Goal: Task Accomplishment & Management: Complete application form

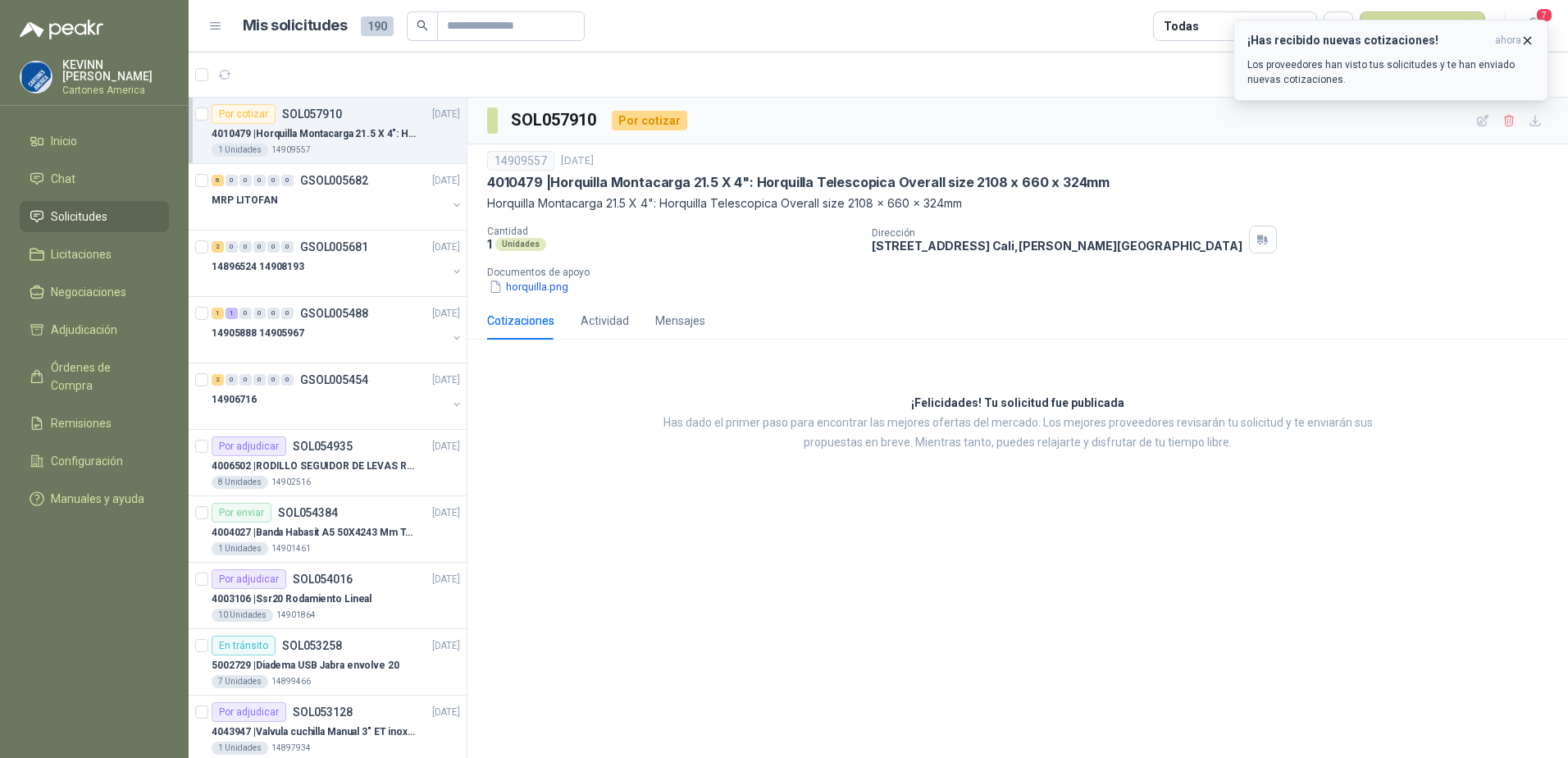
click at [1526, 40] on icon "button" at bounding box center [1527, 40] width 7 height 7
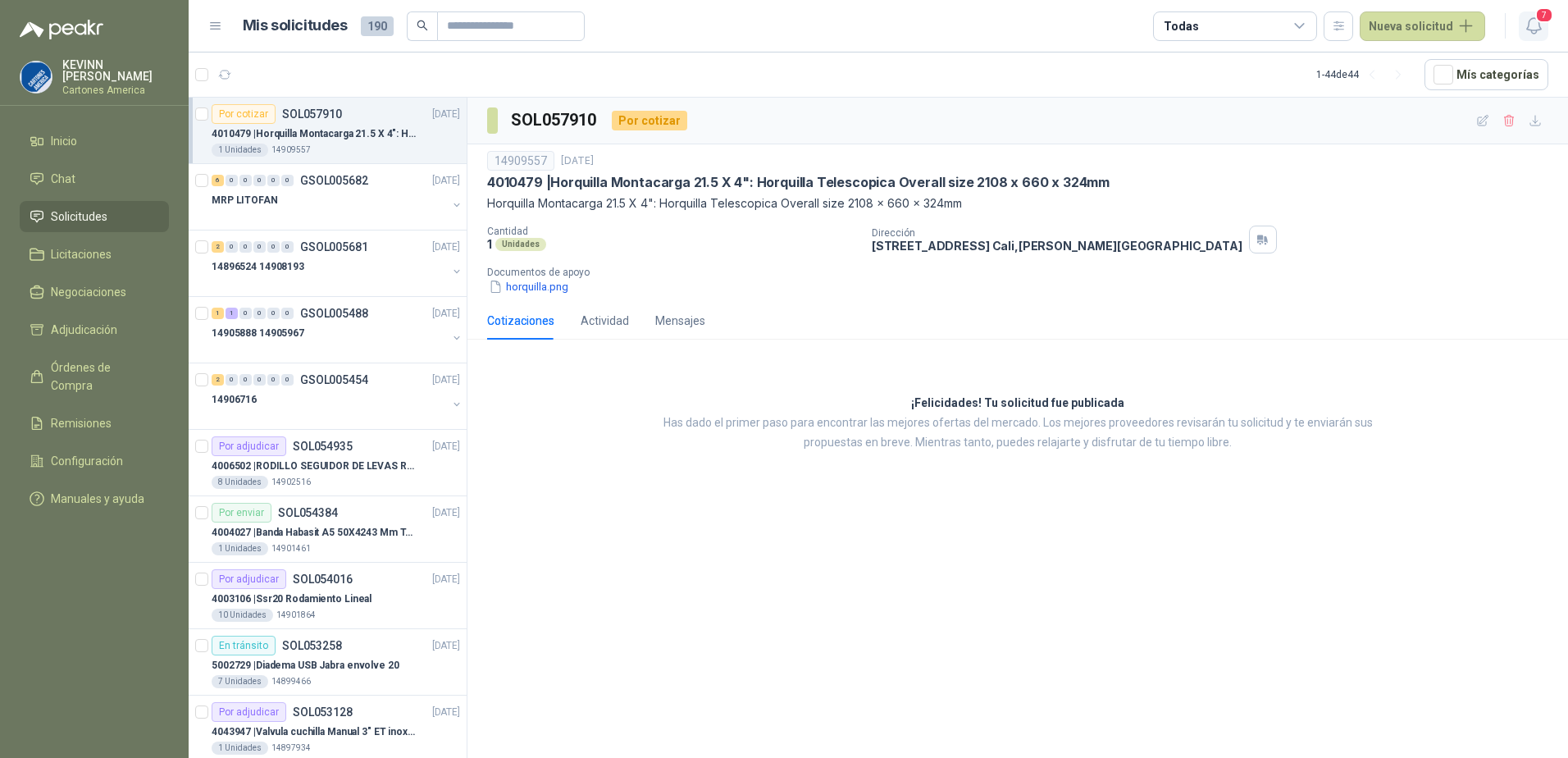
click at [1540, 37] on button "7" at bounding box center [1533, 26] width 30 height 30
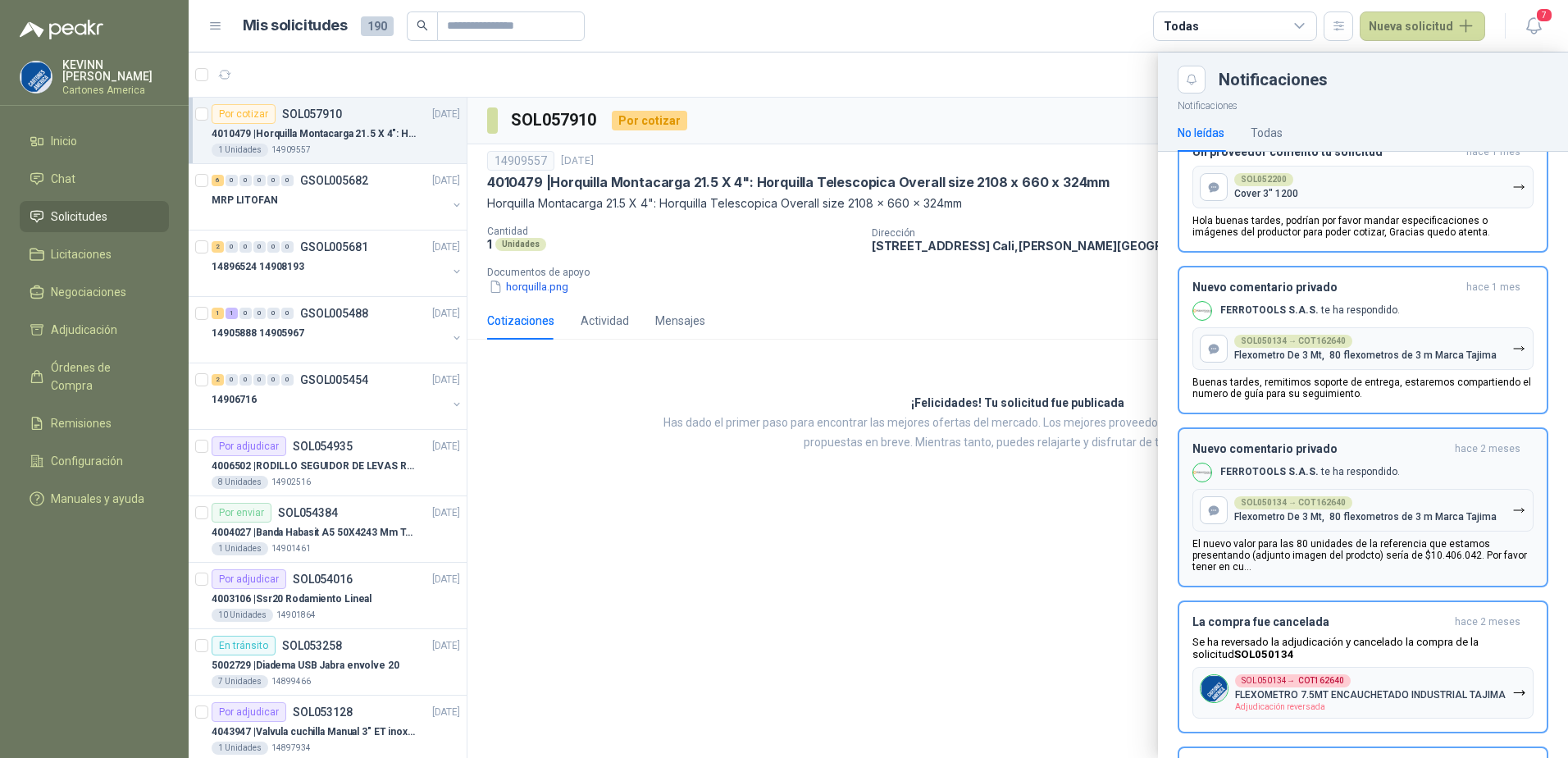
scroll to position [246, 0]
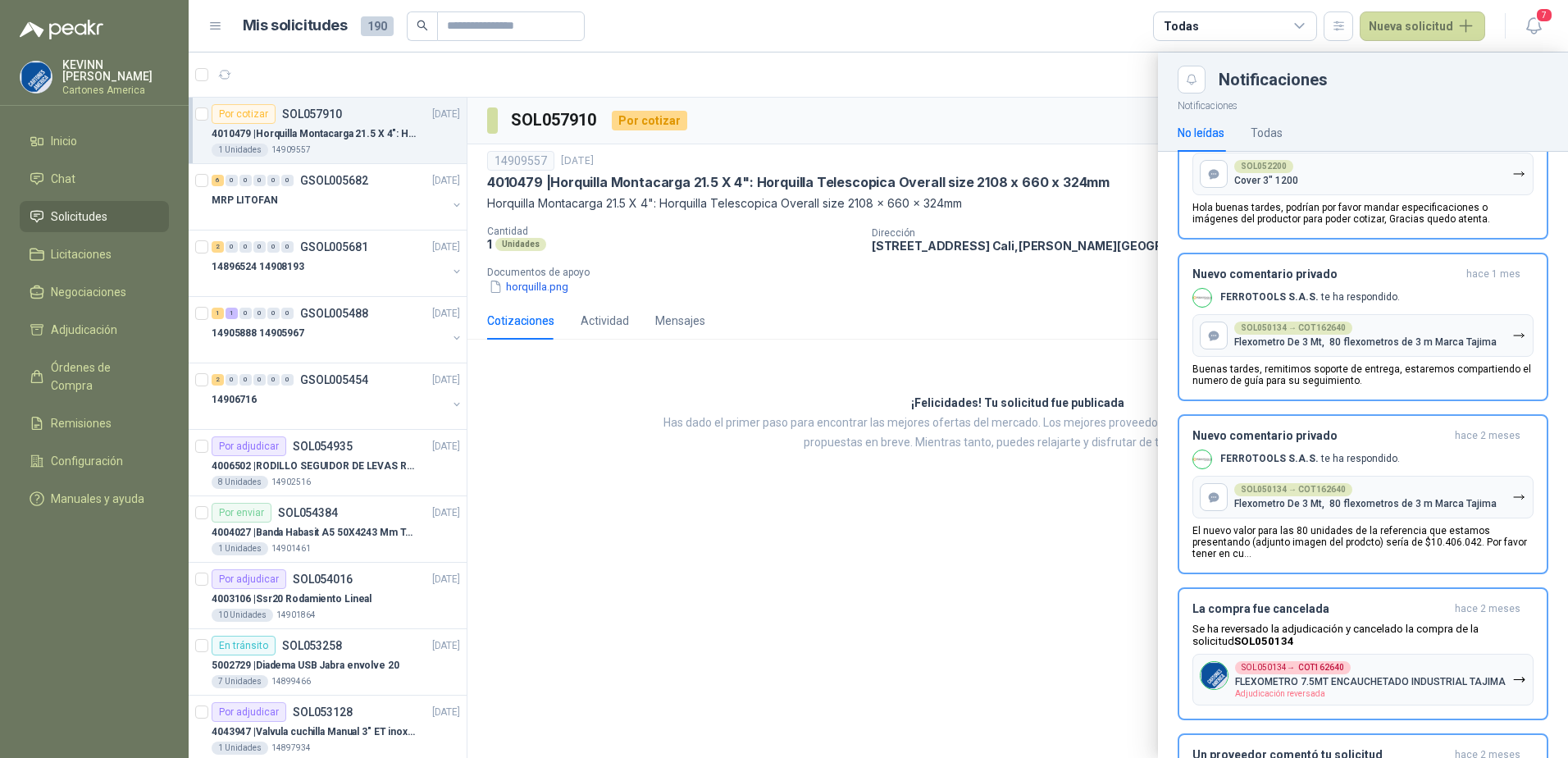
click at [826, 532] on div at bounding box center [878, 405] width 1379 height 705
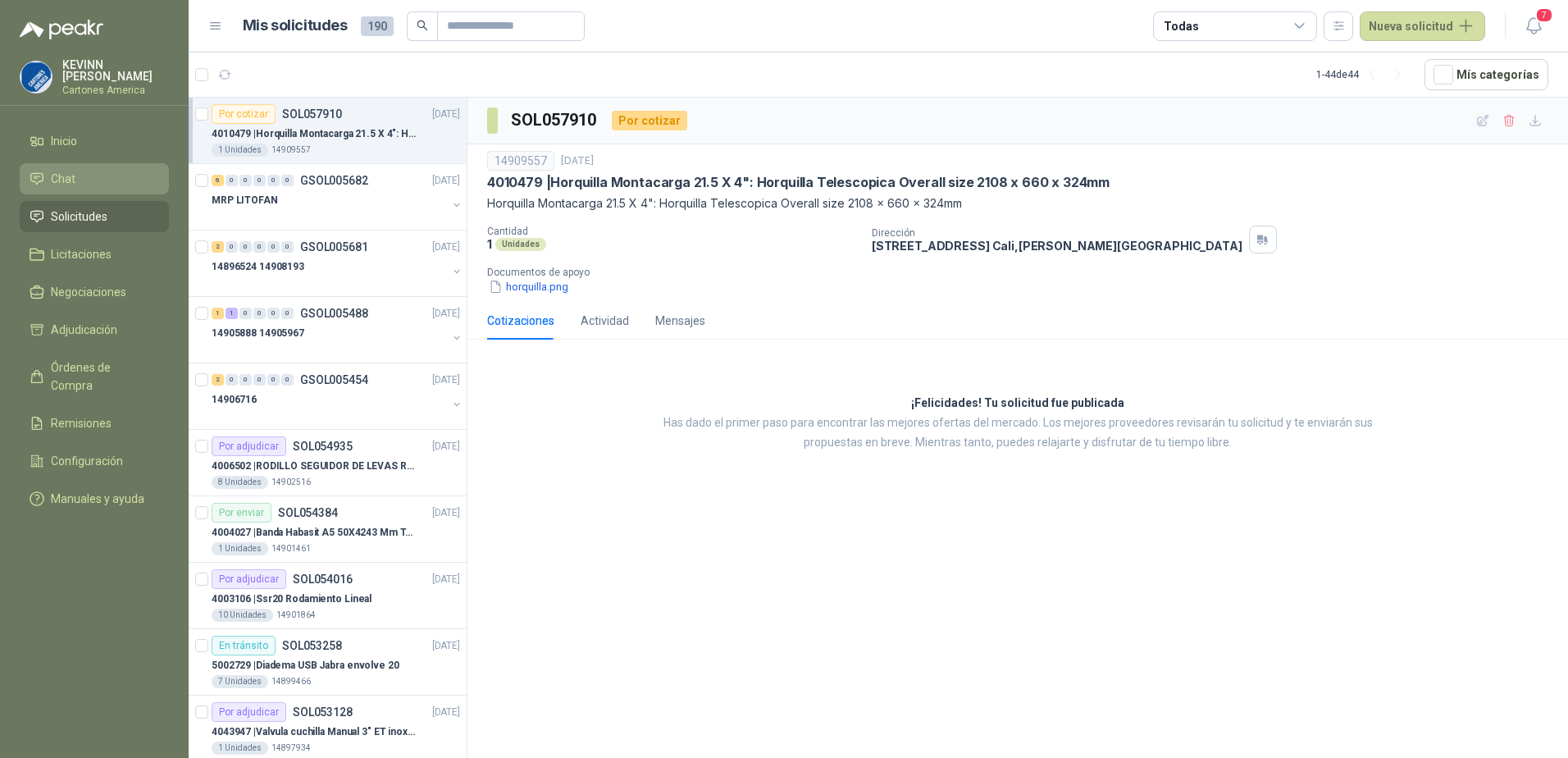
click at [100, 174] on li "Chat" at bounding box center [94, 178] width 130 height 18
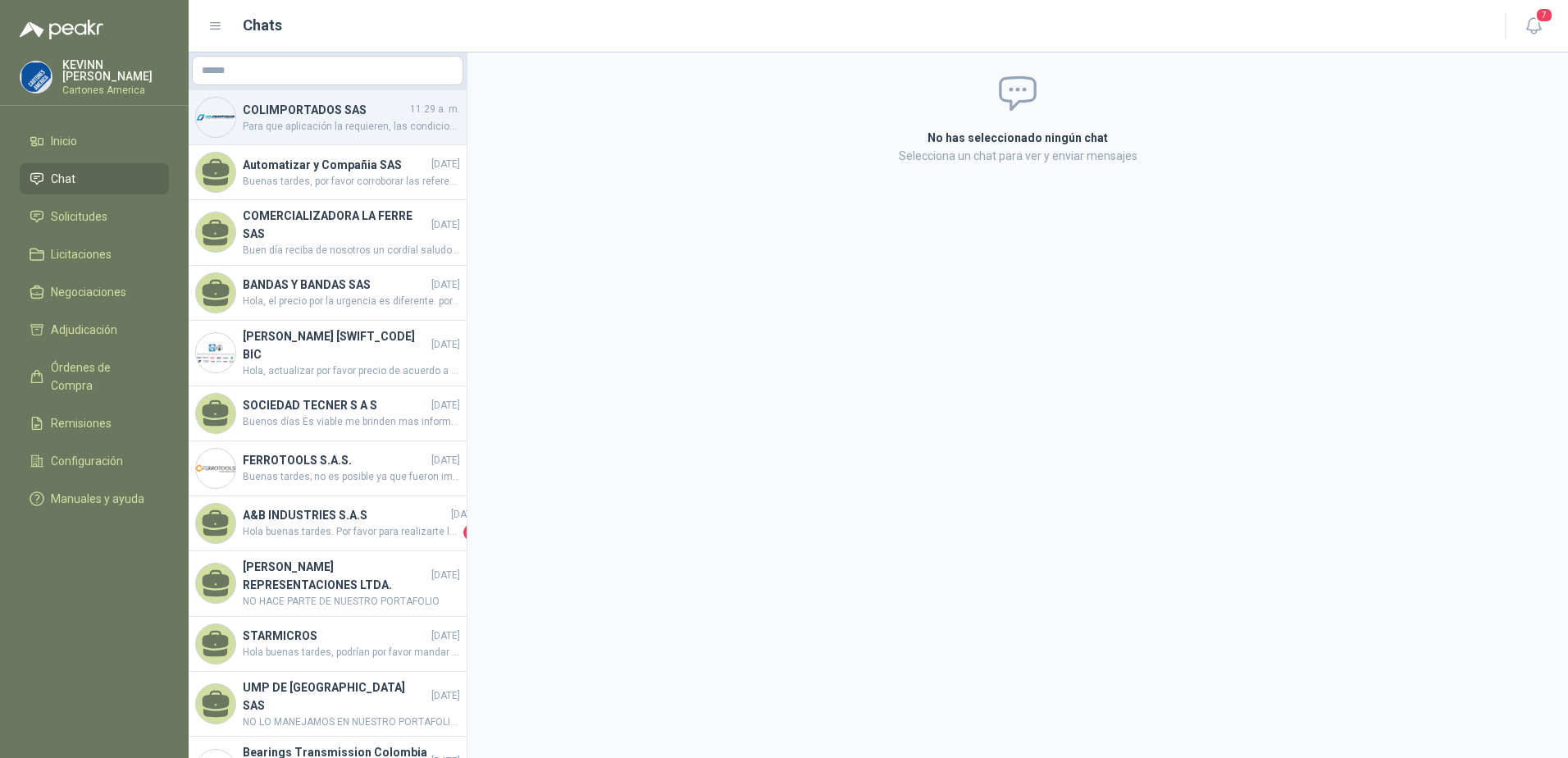
click at [319, 121] on span "Para que aplicación la requieren, las condiciones de operación, la presión y te…" at bounding box center [352, 127] width 217 height 15
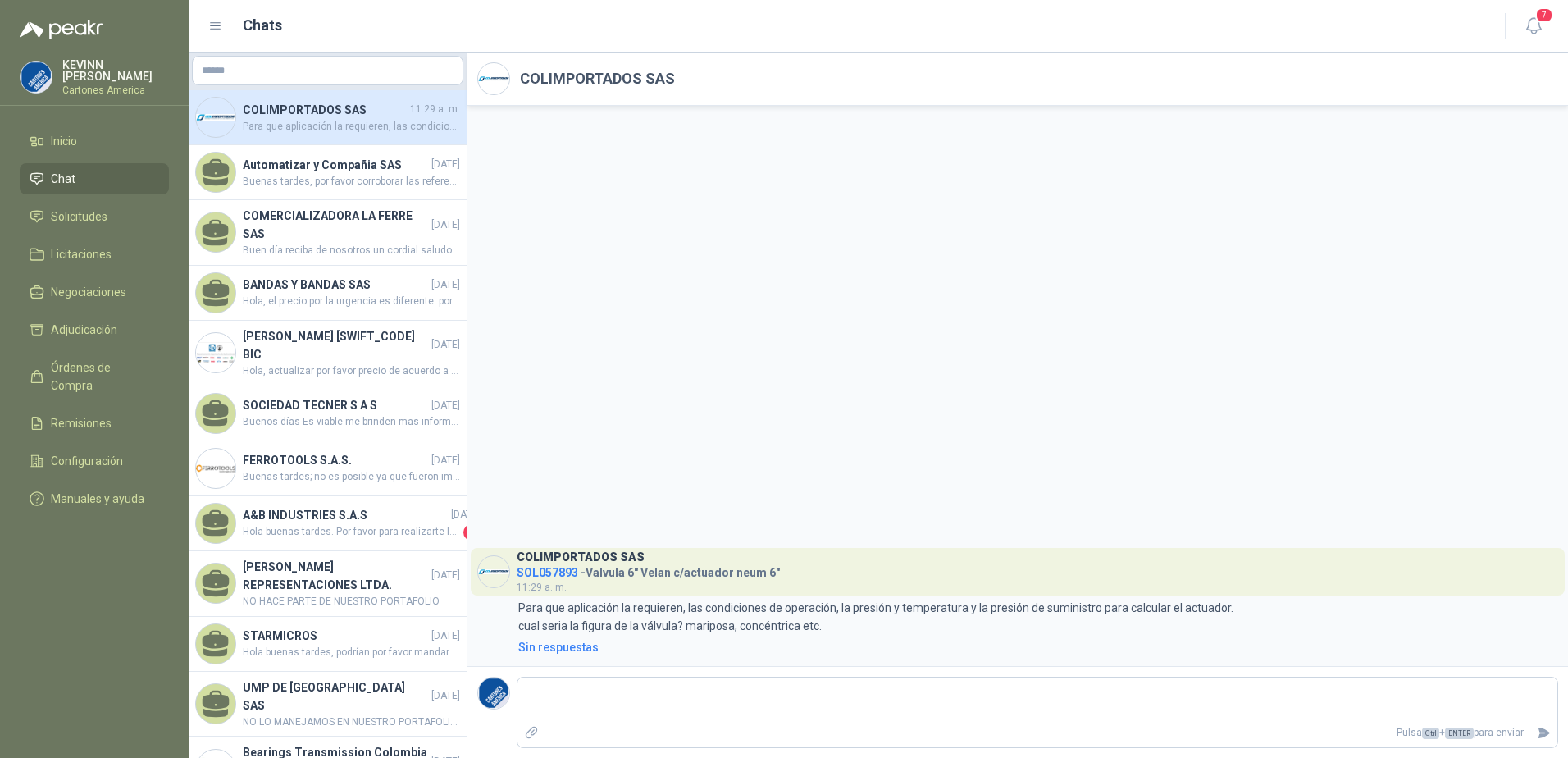
click at [870, 474] on div "COLIMPORTADOS SAS SOL057893 - Valvula 6" Velan c/actuador neum 6" 11:29 a. m. 1…" at bounding box center [1017, 386] width 1100 height 560
click at [331, 133] on span "Para que aplicación la requieren, las condiciones de operación, la presión y te…" at bounding box center [352, 127] width 217 height 15
click at [359, 177] on span "Buenas tardes, por favor corroborar las referencias con la serie de la bobina q…" at bounding box center [352, 182] width 217 height 15
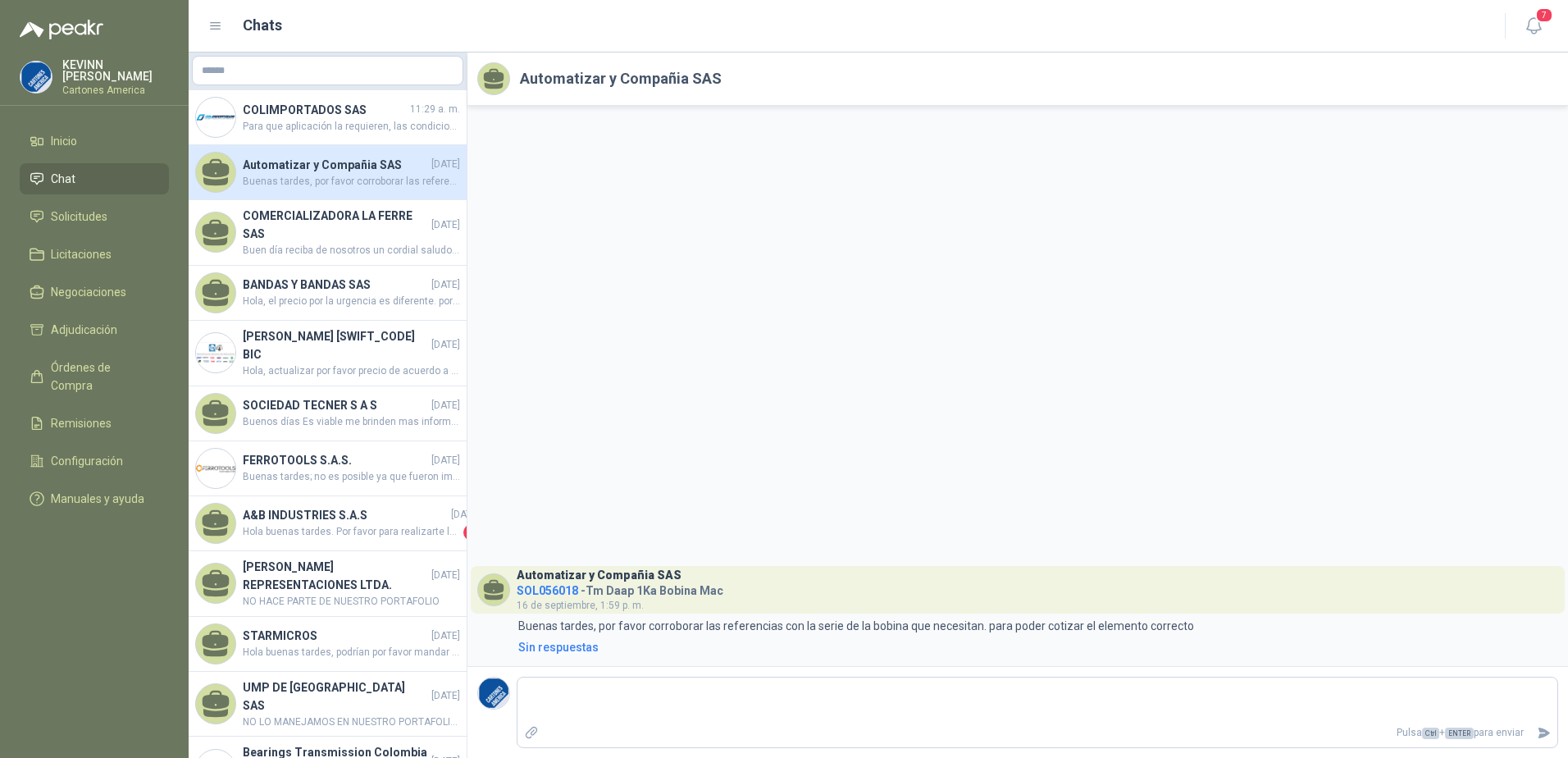
click at [106, 173] on li "Chat" at bounding box center [94, 178] width 130 height 18
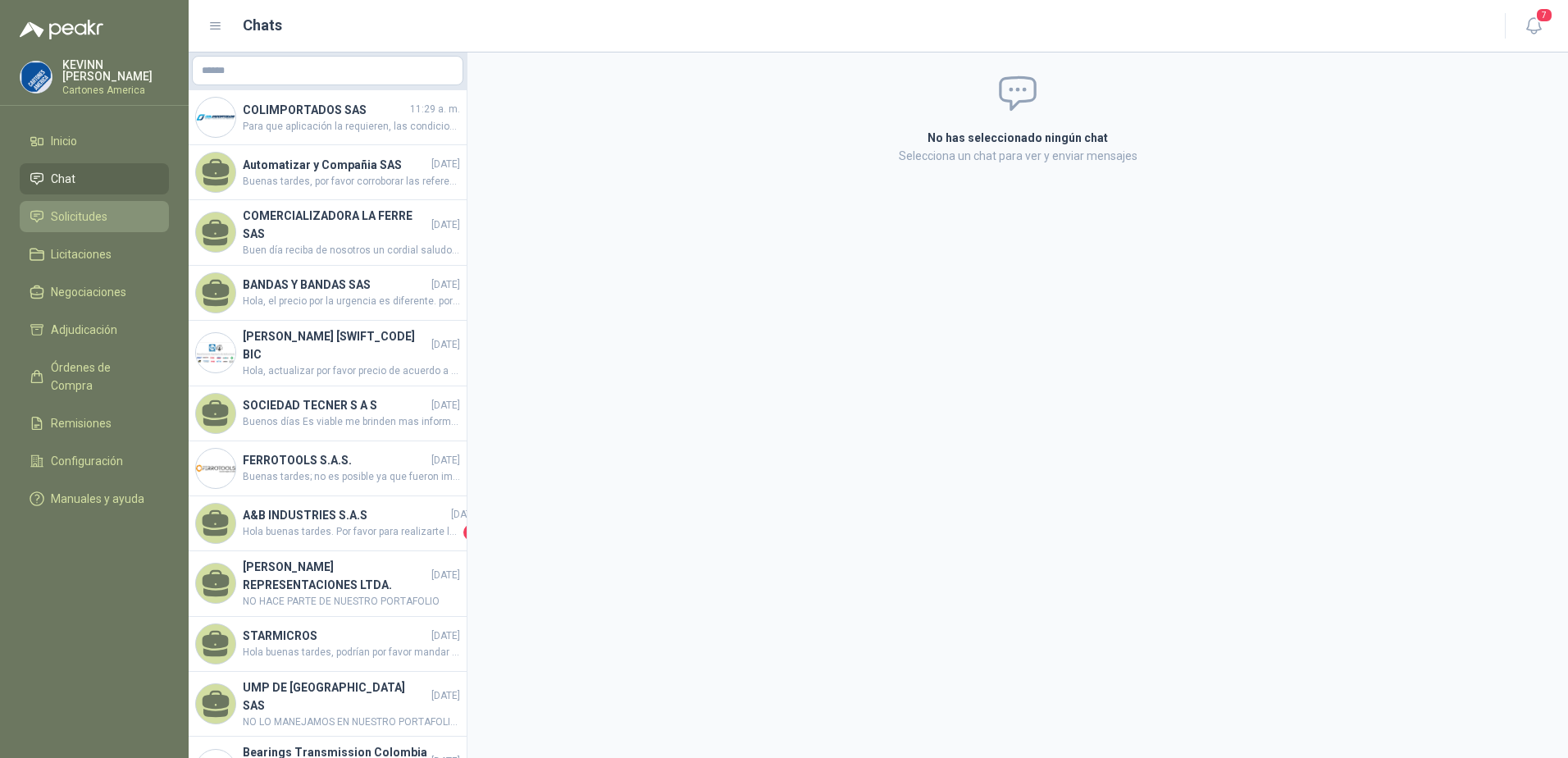
click at [88, 219] on span "Solicitudes" at bounding box center [79, 216] width 57 height 18
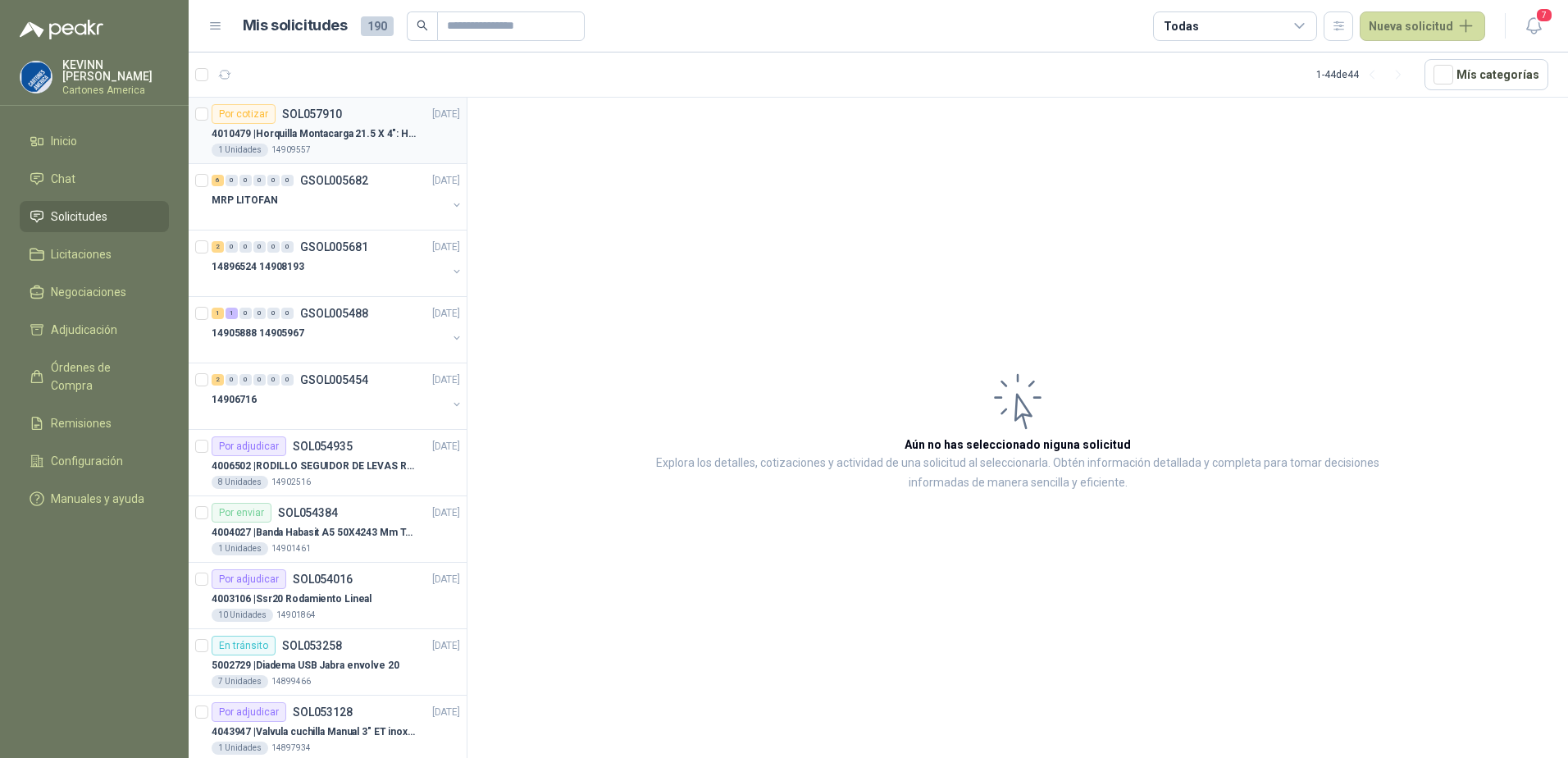
click at [353, 133] on p "4010479 | Horquilla Montacarga 21.5 X 4": Horquilla Telescopica Overall size 21…" at bounding box center [313, 134] width 204 height 15
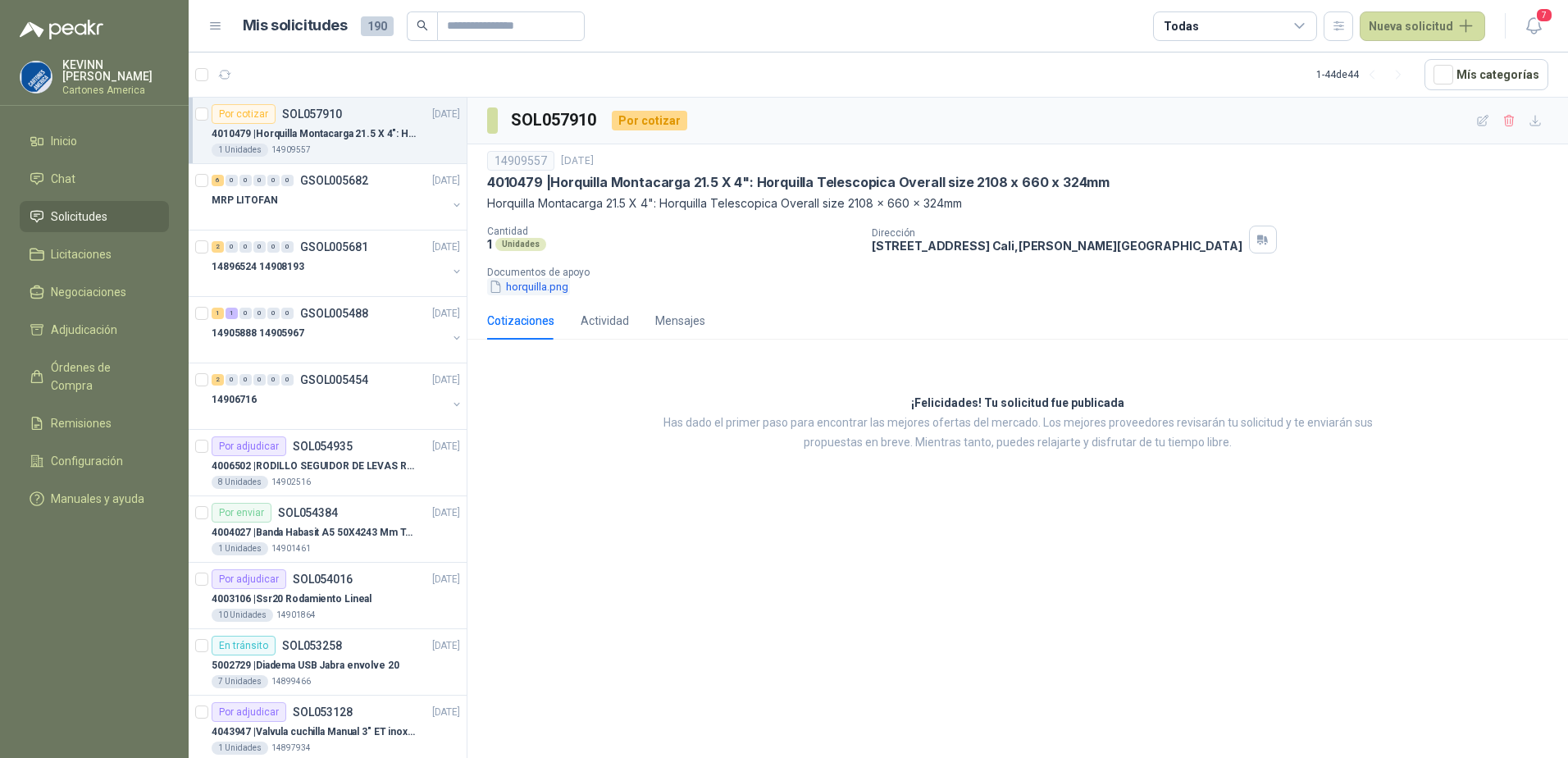
click at [528, 295] on button "horquilla.png" at bounding box center [527, 286] width 82 height 17
click at [616, 321] on div "Actividad" at bounding box center [604, 320] width 48 height 18
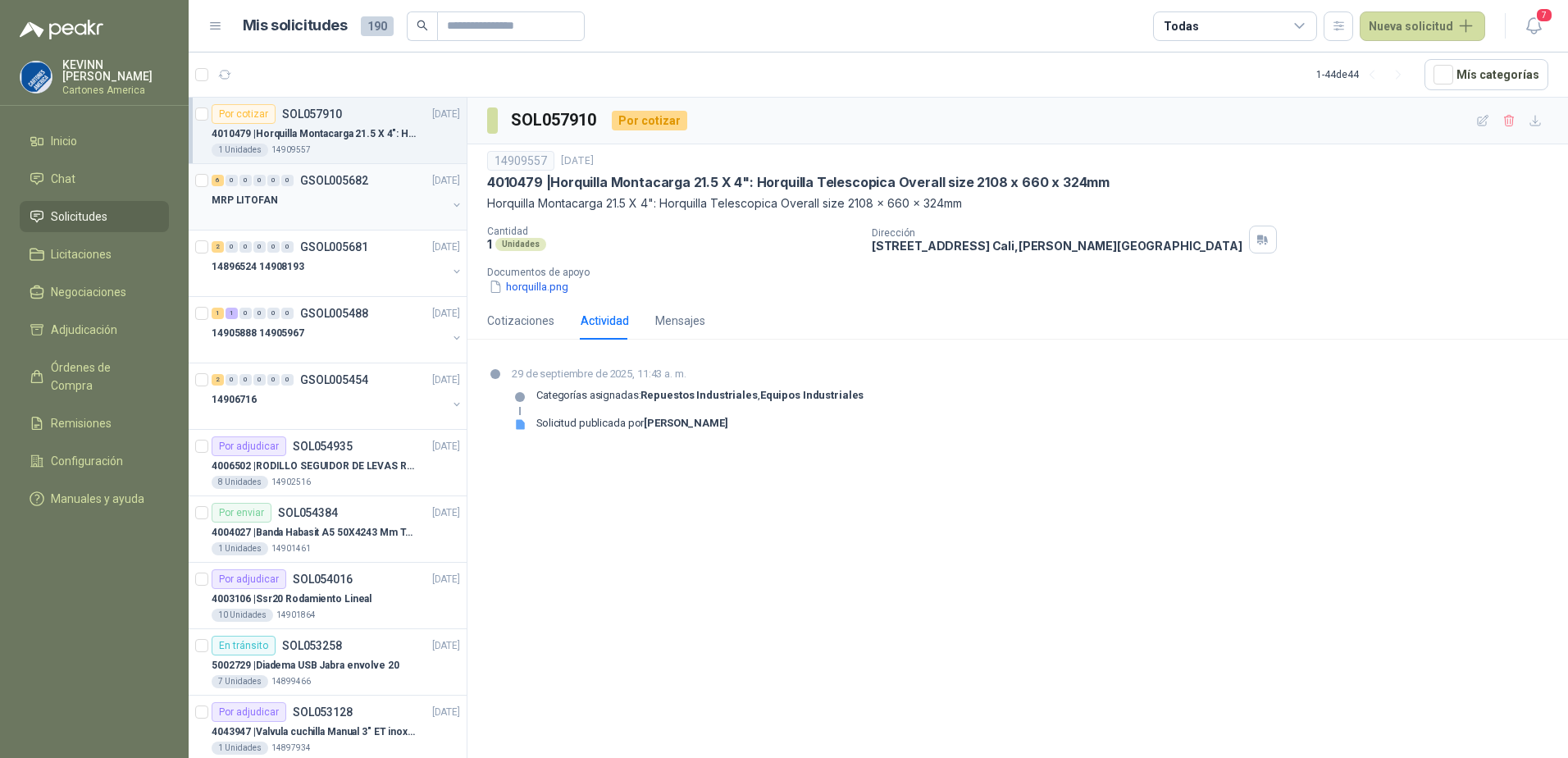
click at [321, 208] on div "MRP LITOFAN" at bounding box center [329, 200] width 235 height 20
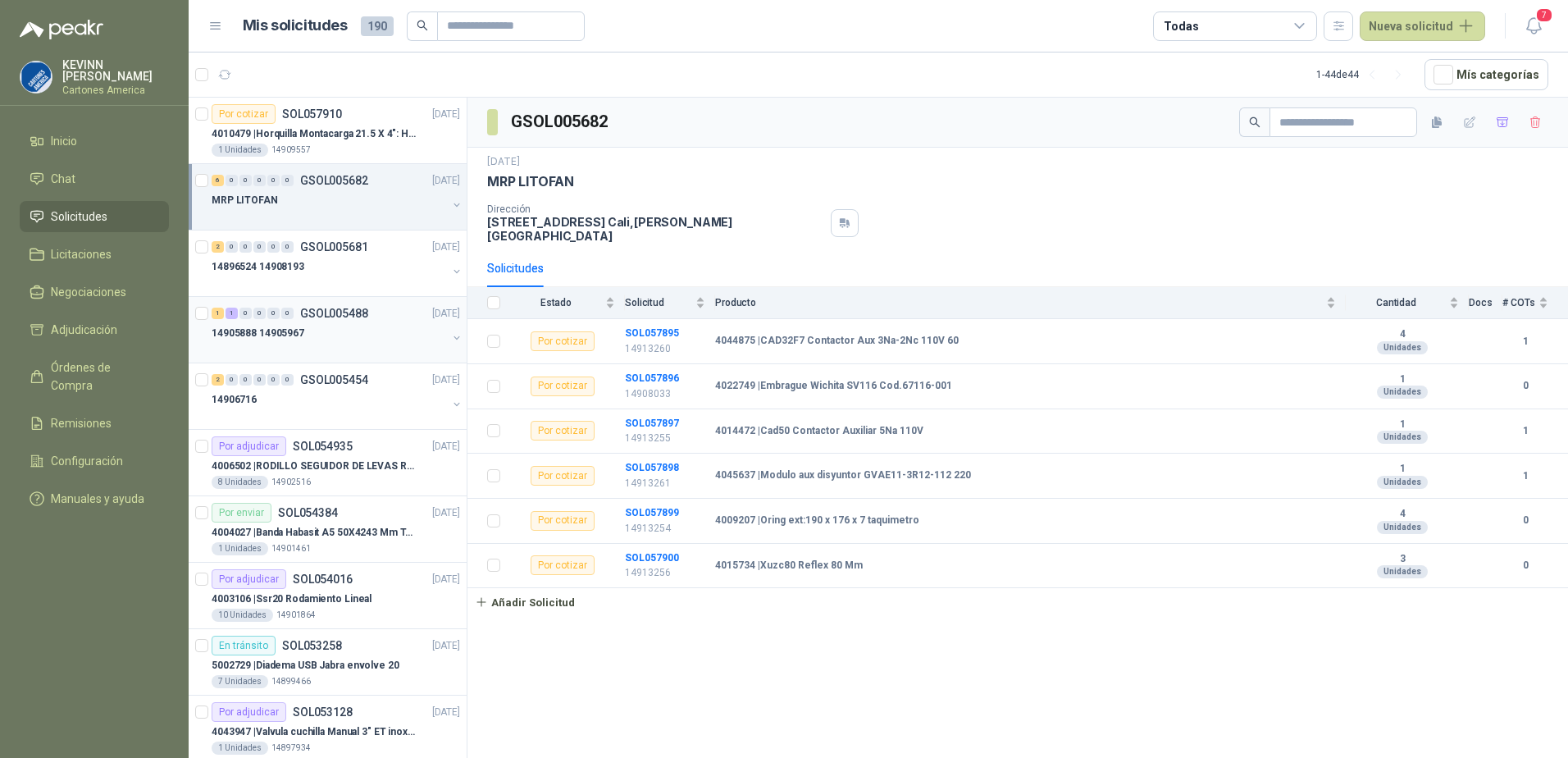
click at [330, 336] on div "14905888 14905967" at bounding box center [329, 332] width 235 height 20
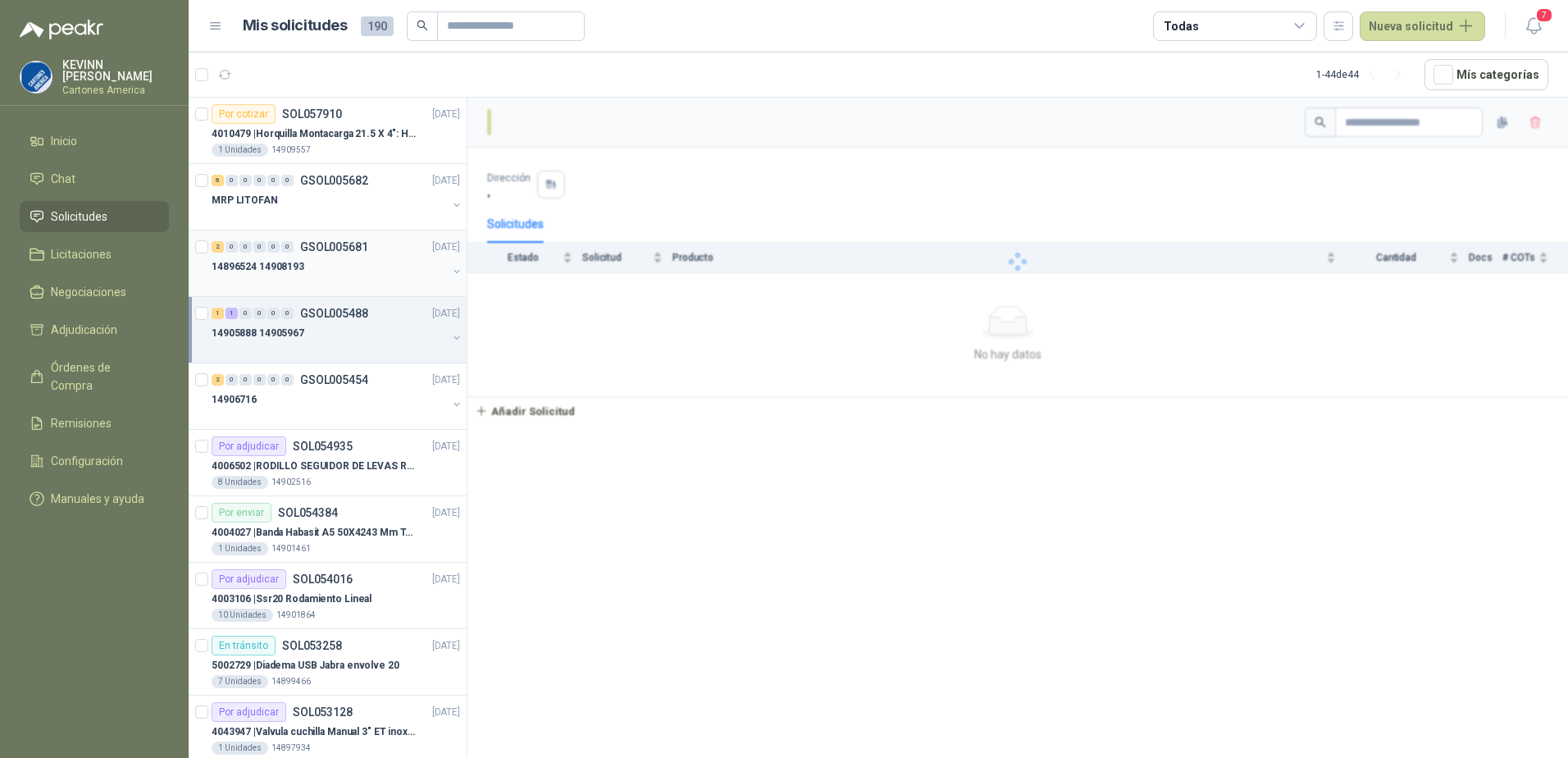
click at [347, 287] on div at bounding box center [329, 282] width 235 height 13
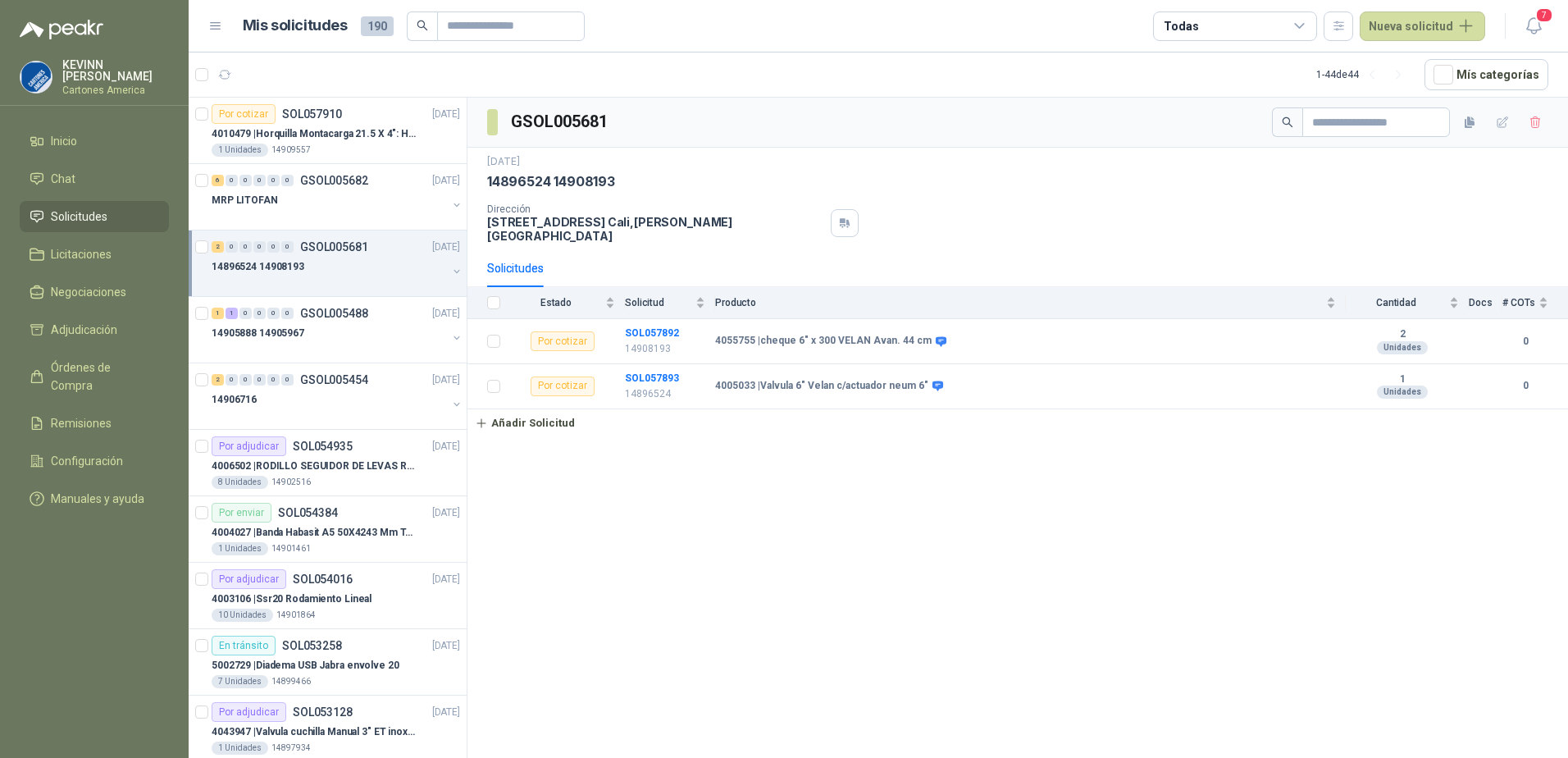
click at [450, 272] on button "button" at bounding box center [456, 271] width 13 height 13
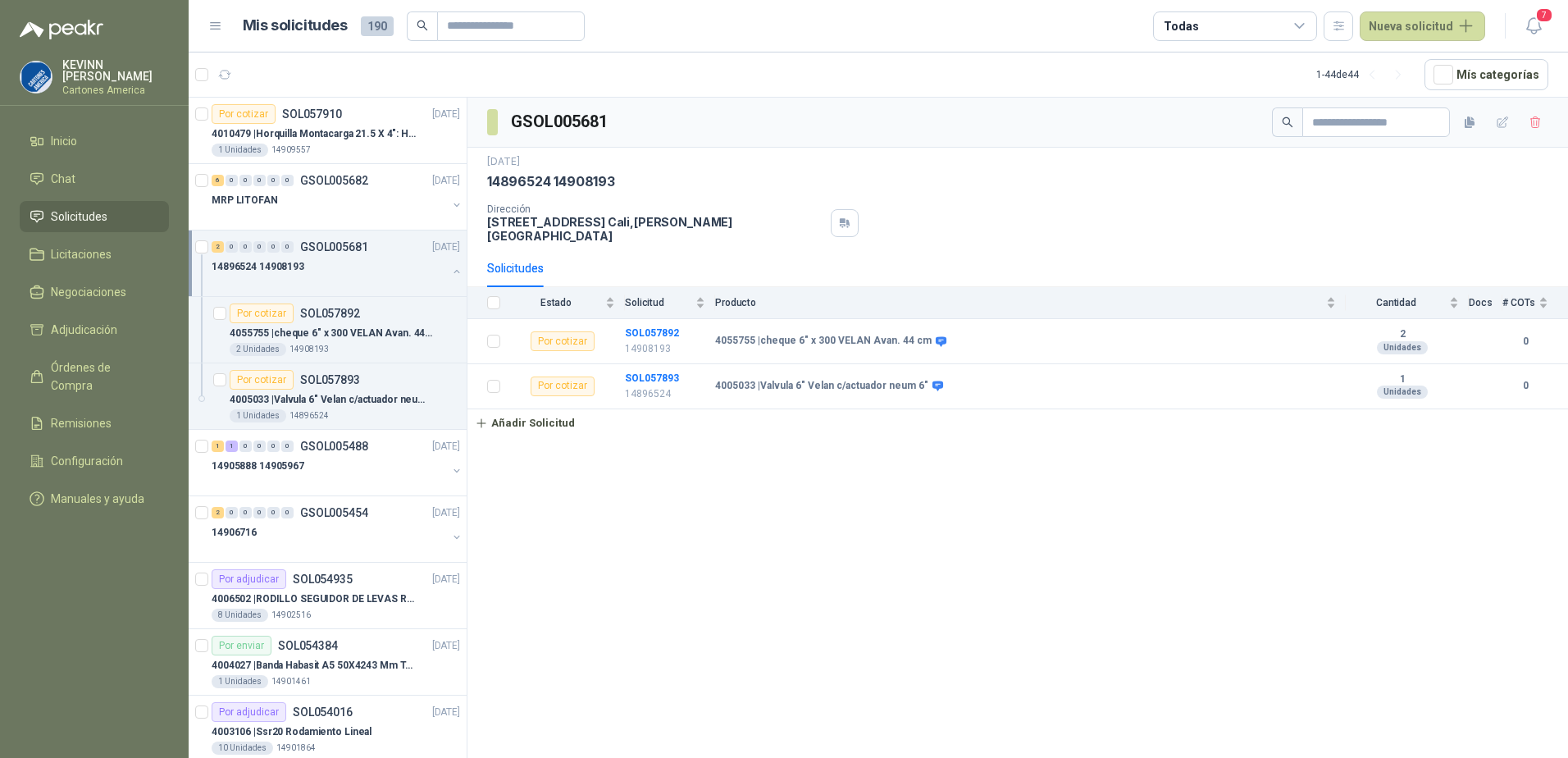
click at [450, 267] on button "button" at bounding box center [456, 271] width 13 height 13
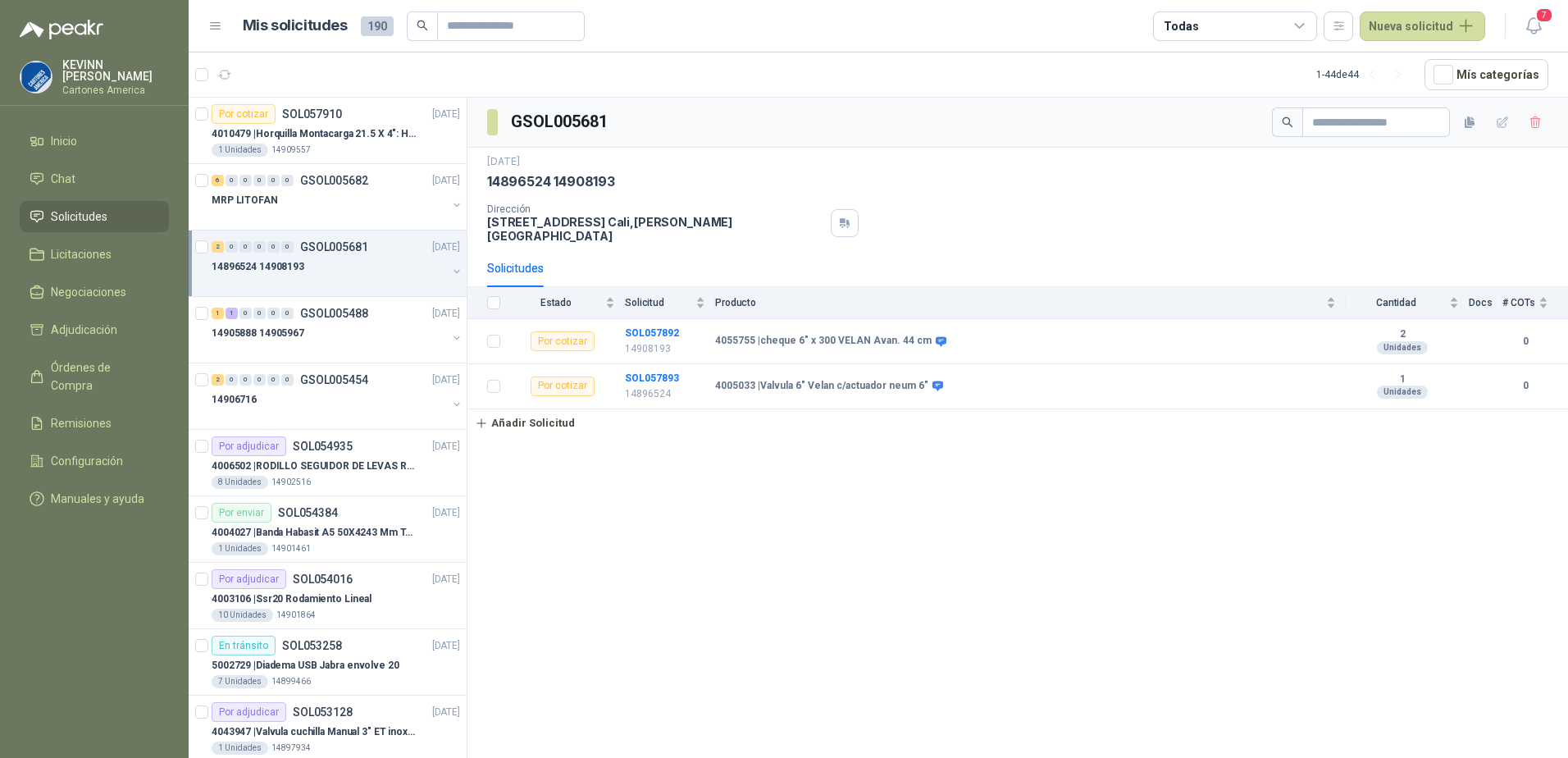
click at [364, 263] on div "14896524 14908193" at bounding box center [329, 266] width 235 height 20
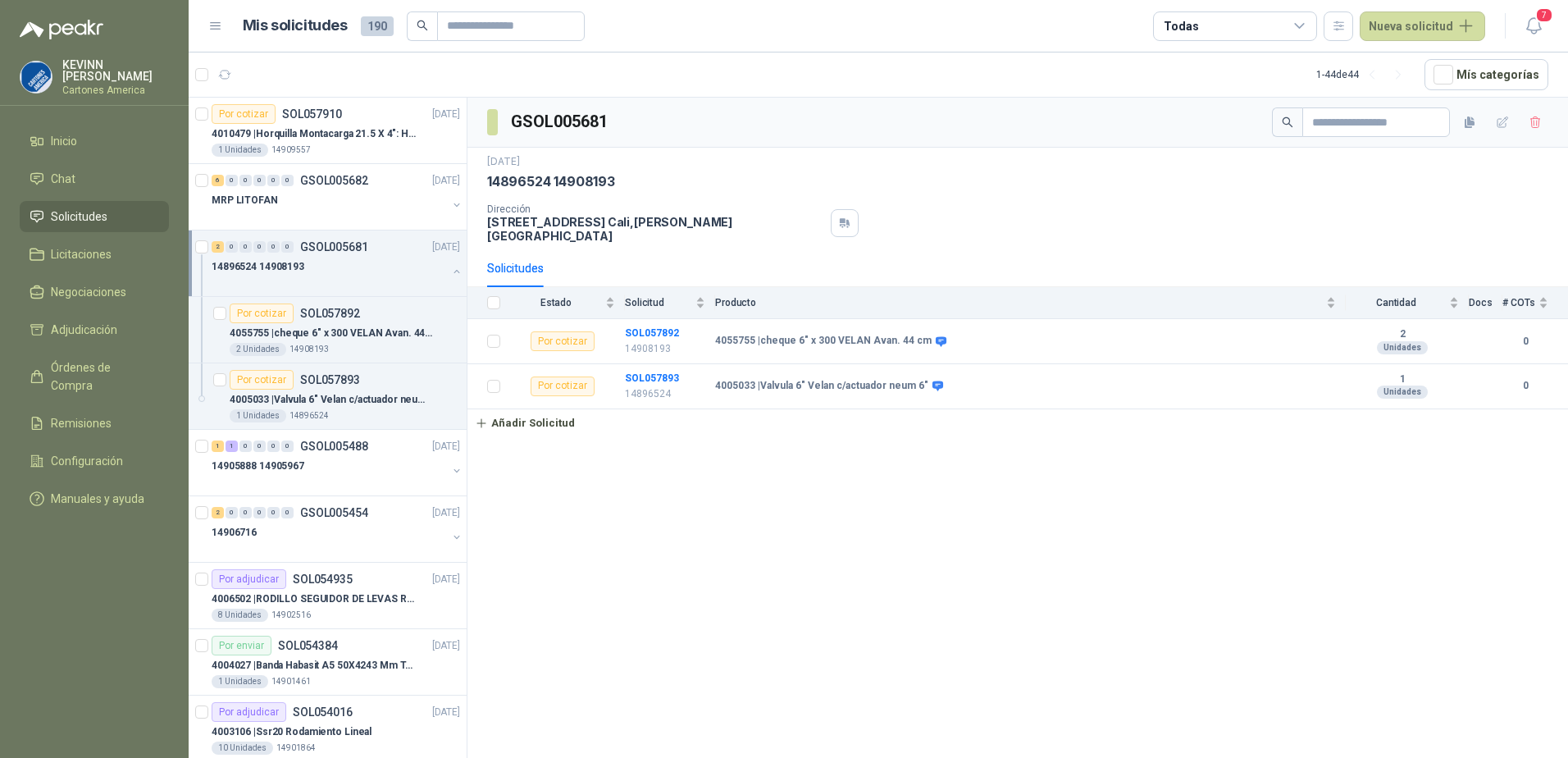
click at [371, 263] on div "14896524 14908193" at bounding box center [329, 266] width 235 height 20
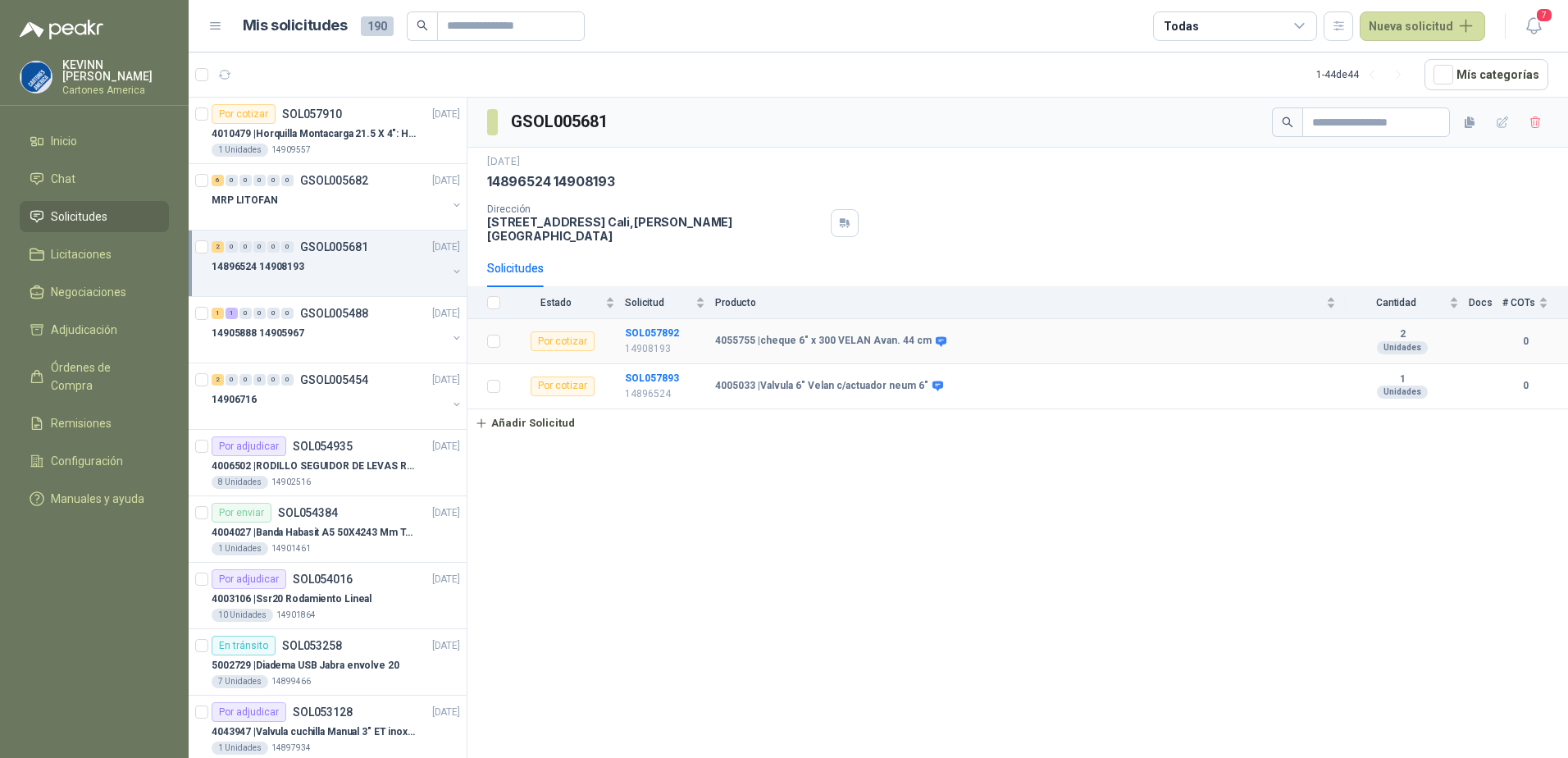
click at [1032, 342] on td "4055755 | cheque 6" x 300 VELAN Avan. 44 cm" at bounding box center [1030, 341] width 630 height 45
click at [653, 327] on b "SOL057892" at bounding box center [652, 333] width 54 height 12
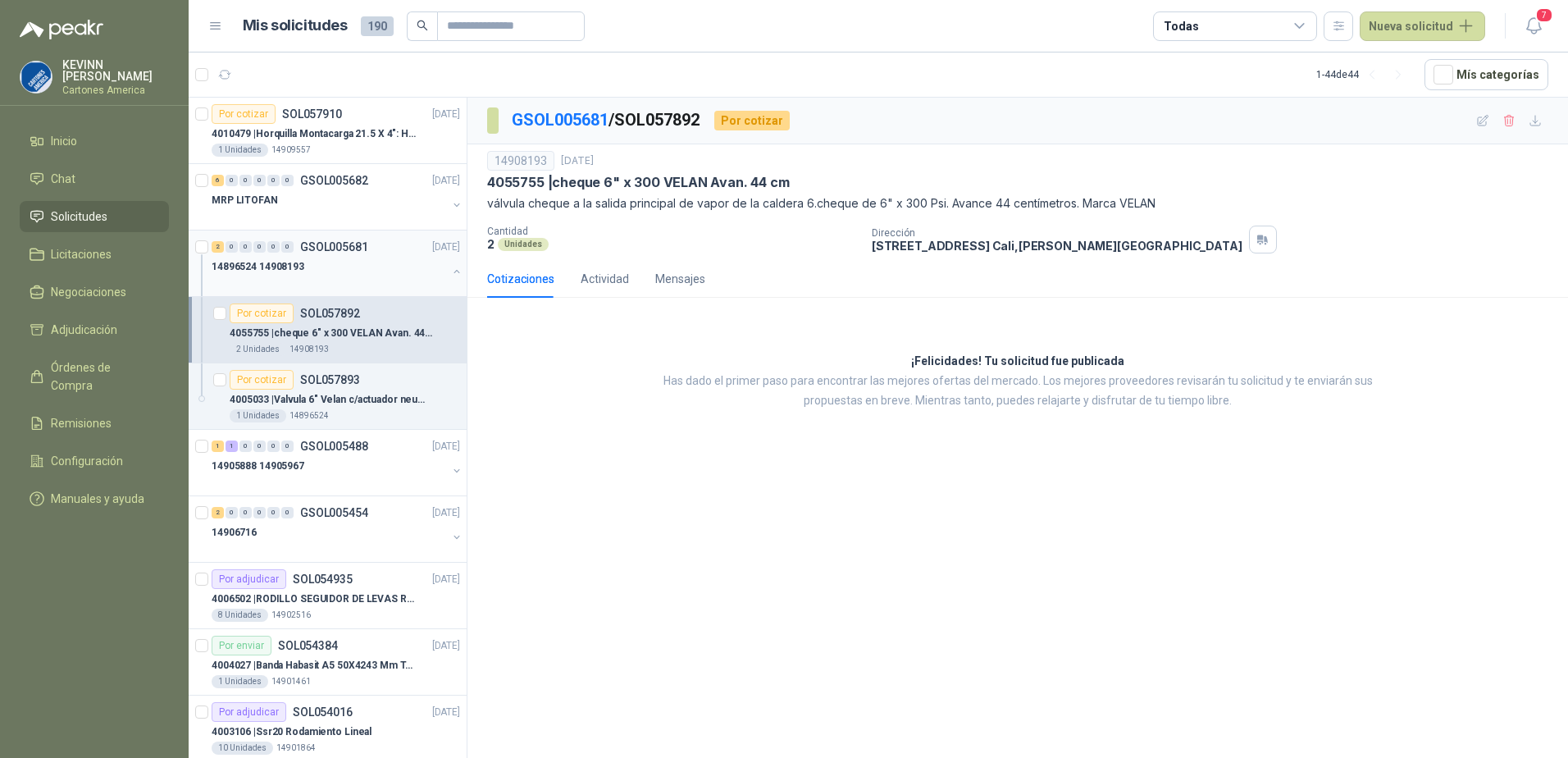
click at [450, 271] on button "button" at bounding box center [456, 271] width 13 height 13
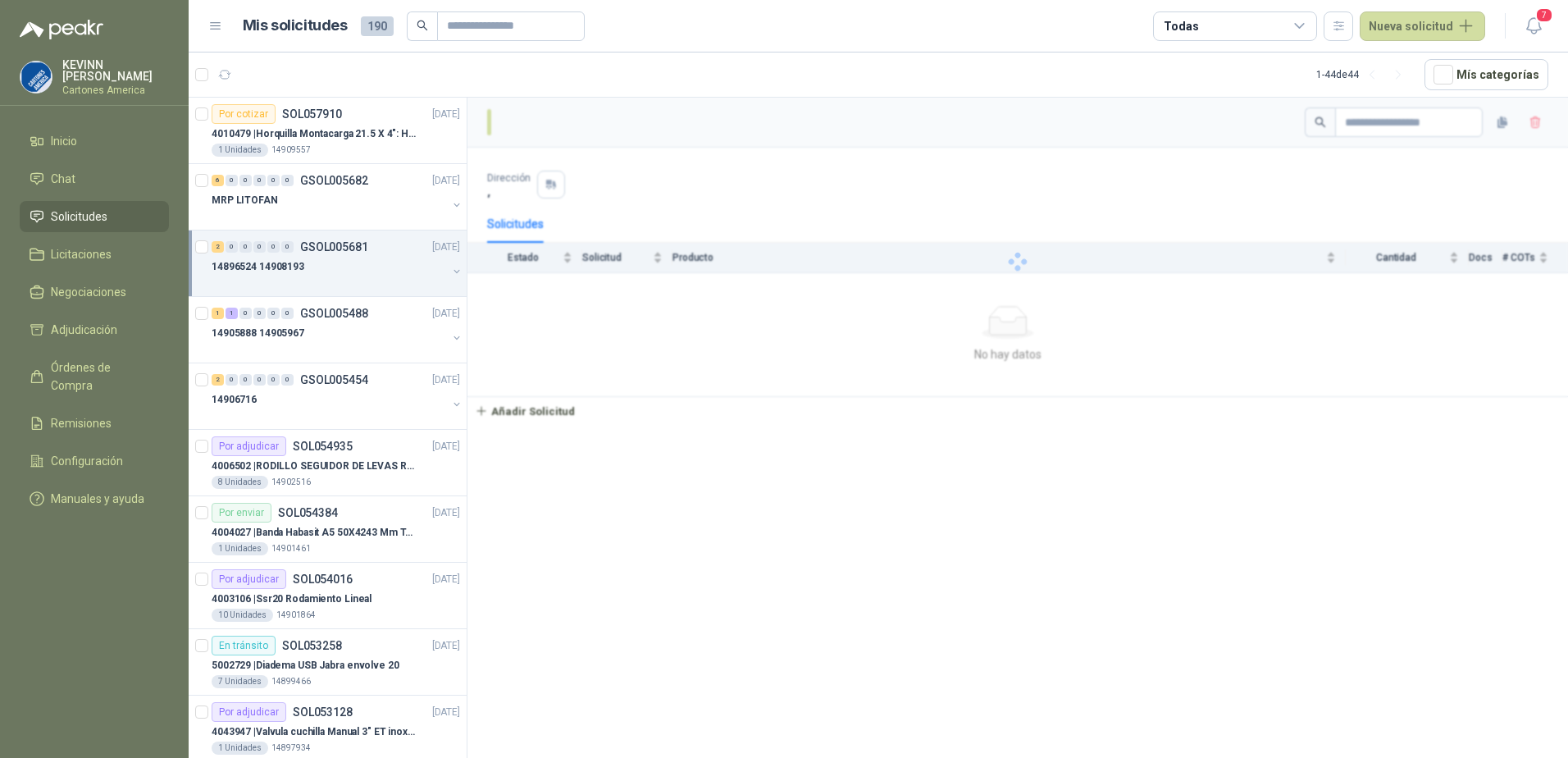
click at [450, 269] on button "button" at bounding box center [456, 271] width 13 height 13
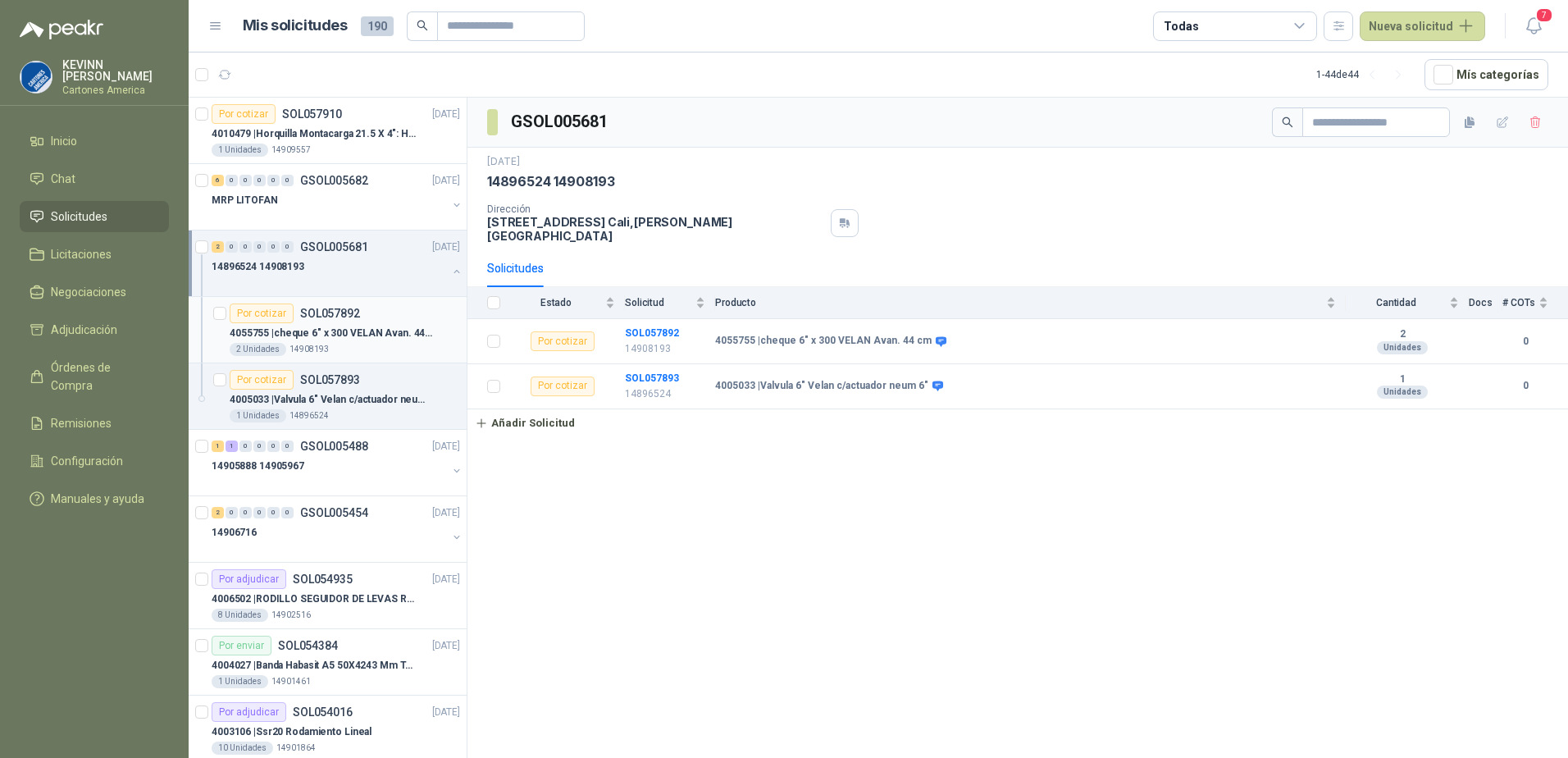
click at [368, 335] on p "4055755 | cheque 6" x 300 VELAN Avan. 44 cm" at bounding box center [331, 333] width 204 height 15
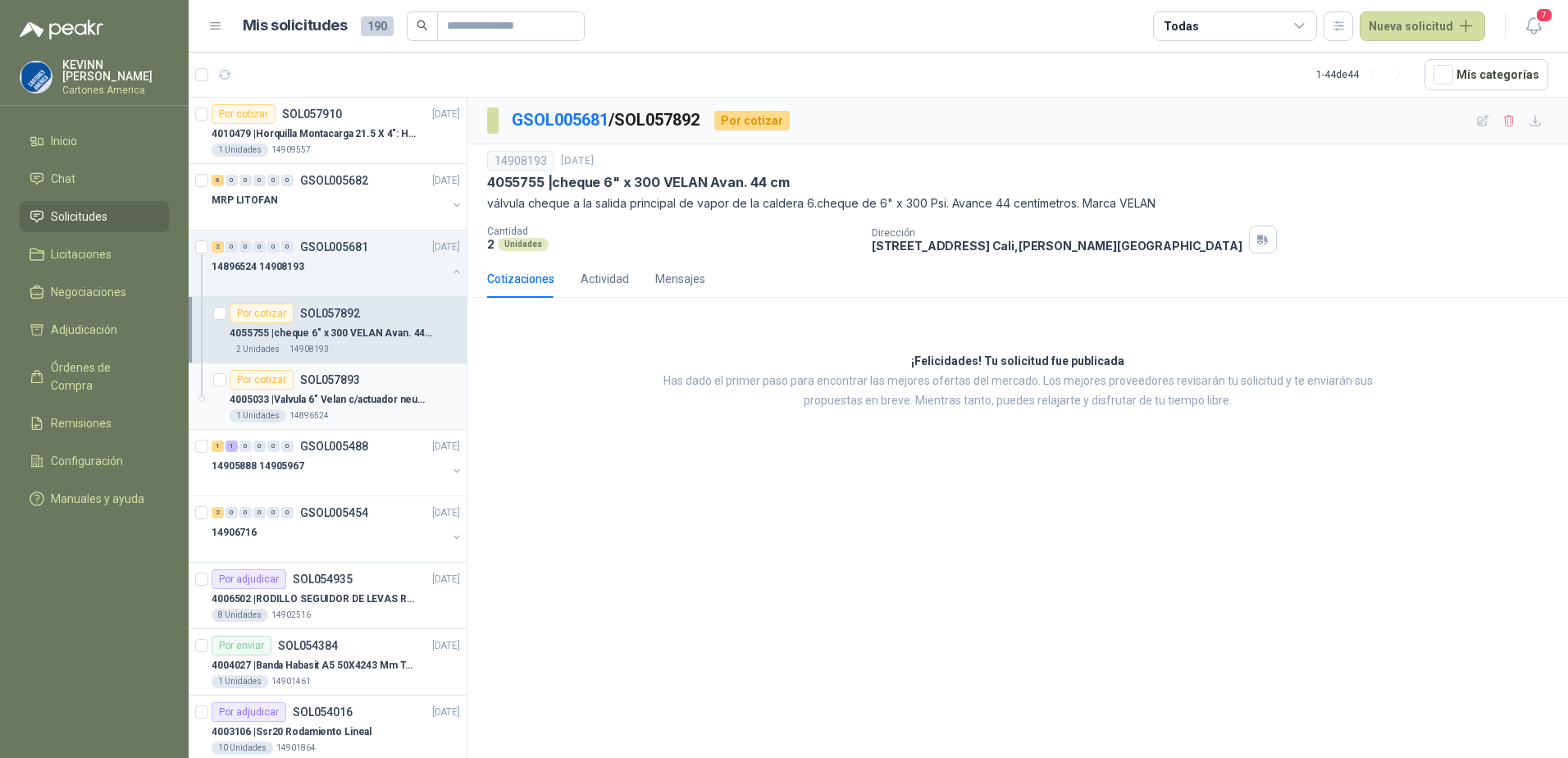
click at [352, 389] on div "Por cotizar SOL057893" at bounding box center [294, 379] width 130 height 20
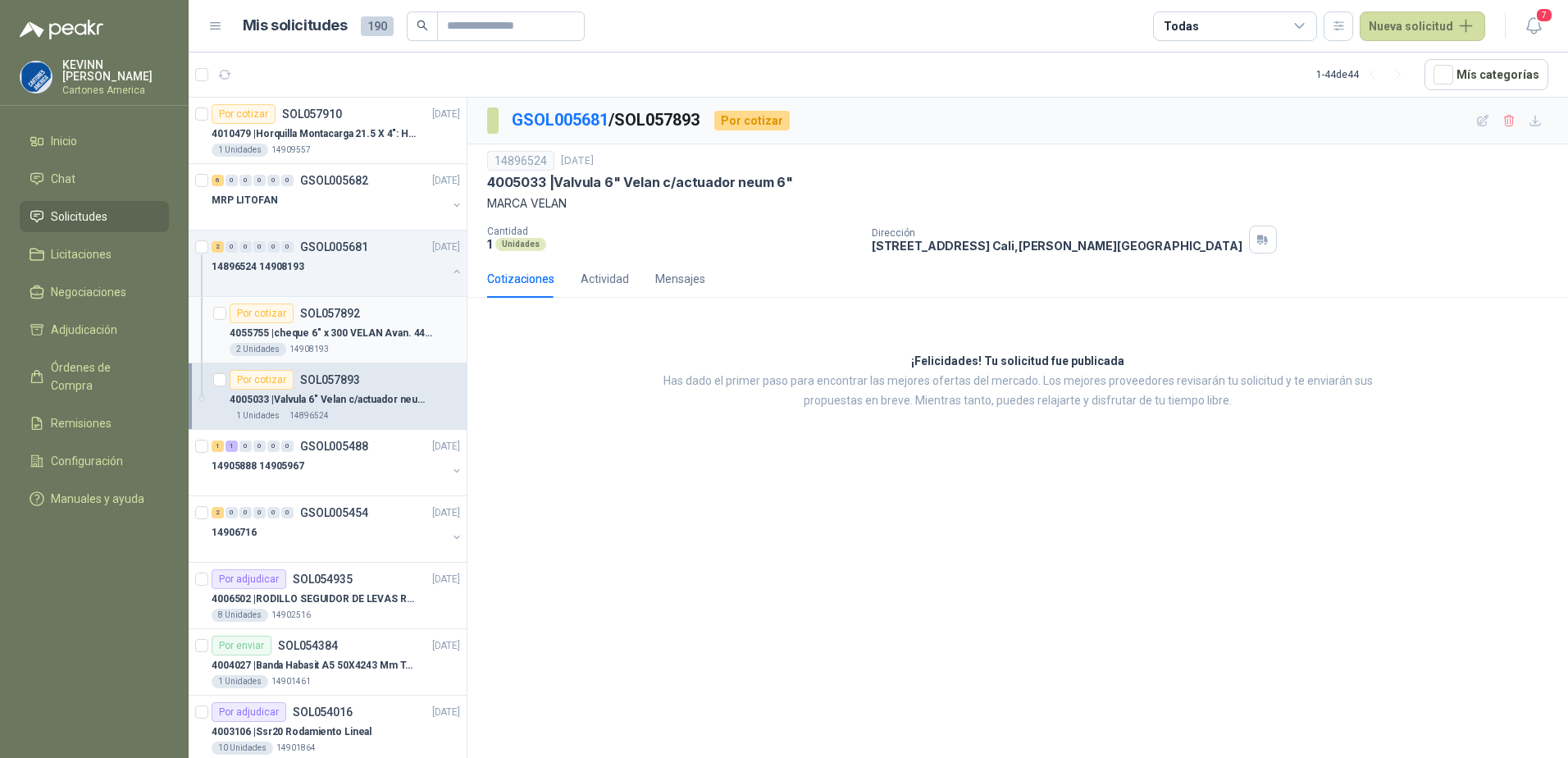
click at [353, 342] on div "4055755 | cheque 6" x 300 VELAN Avan. 44 cm" at bounding box center [344, 332] width 230 height 20
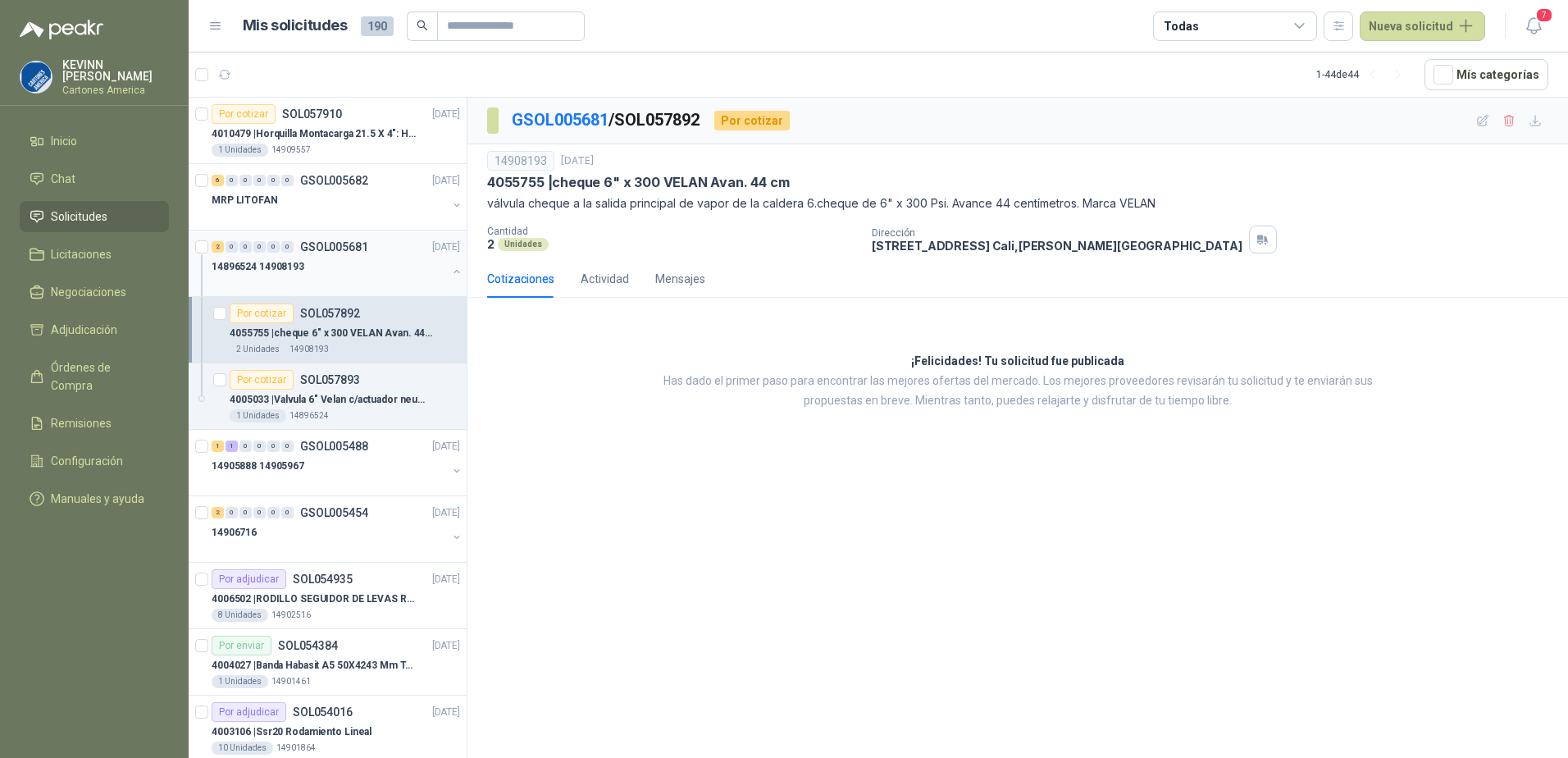
click at [450, 274] on button "button" at bounding box center [456, 271] width 13 height 13
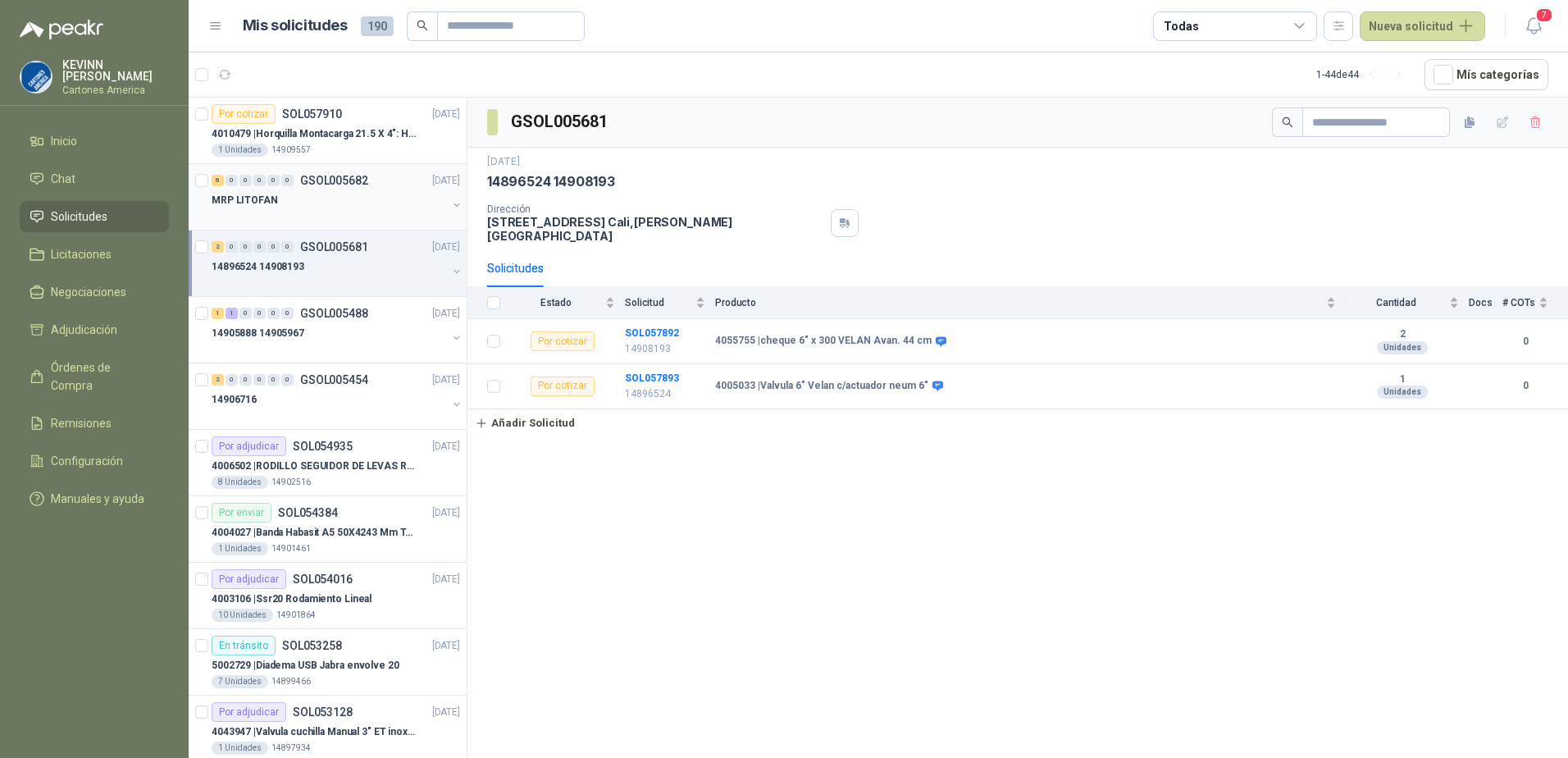
click at [450, 201] on button "button" at bounding box center [456, 205] width 13 height 13
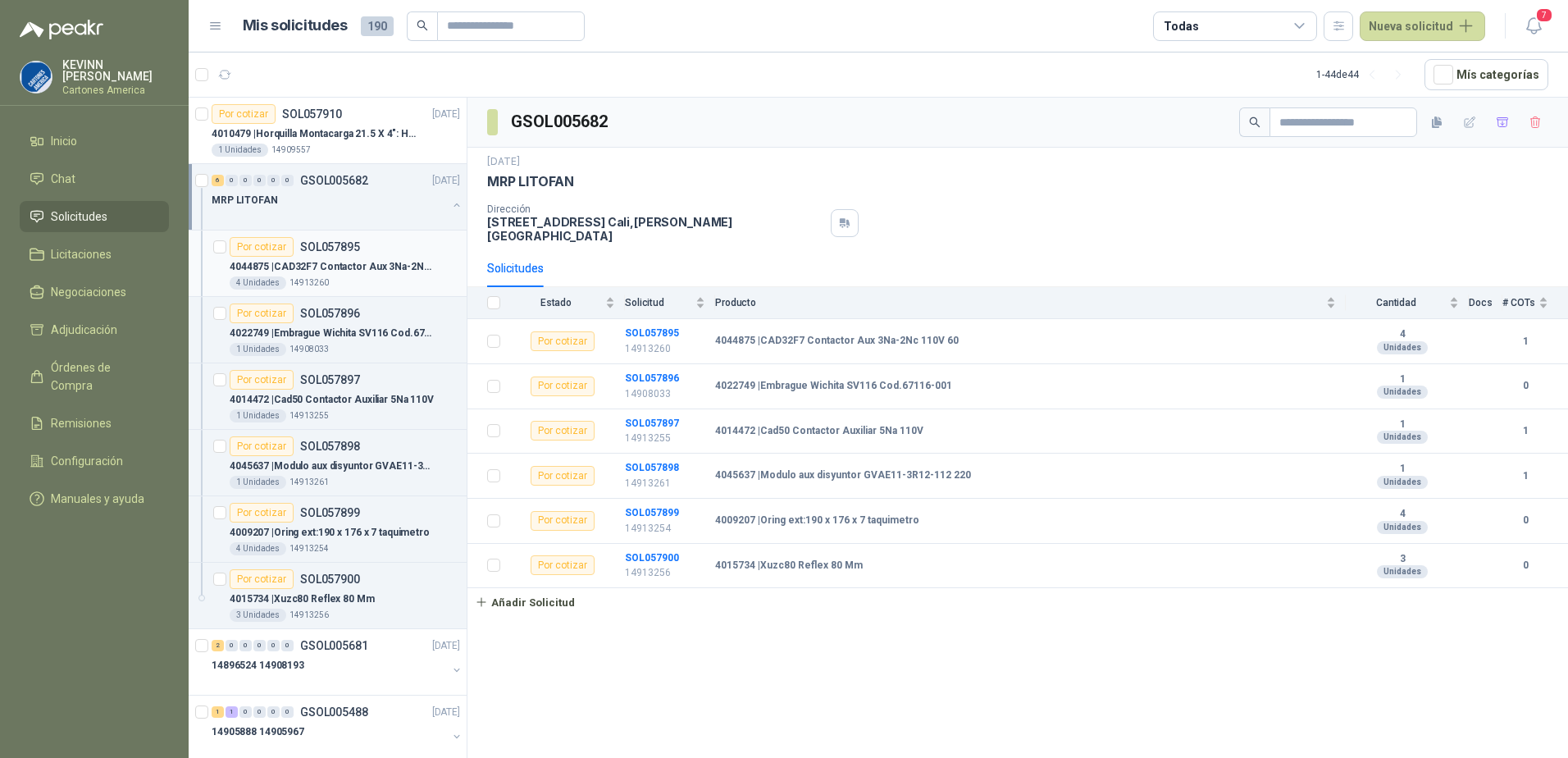
click at [366, 272] on p "4044875 | CAD32F7 Contactor Aux 3Na-2Nc 110V 60" at bounding box center [331, 267] width 204 height 15
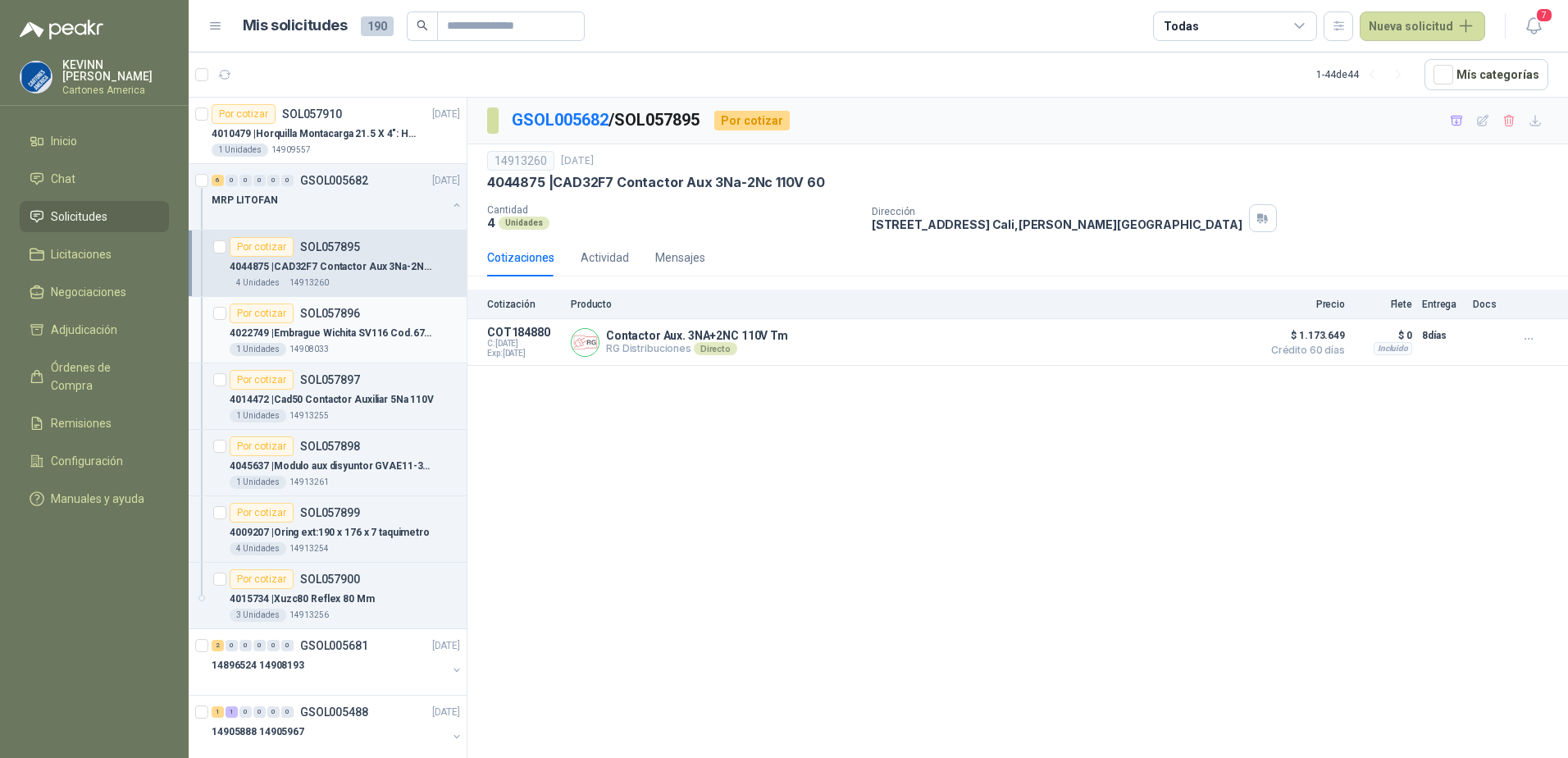
click at [348, 335] on p "4022749 | [GEOGRAPHIC_DATA] Cod.67116-001" at bounding box center [331, 333] width 204 height 15
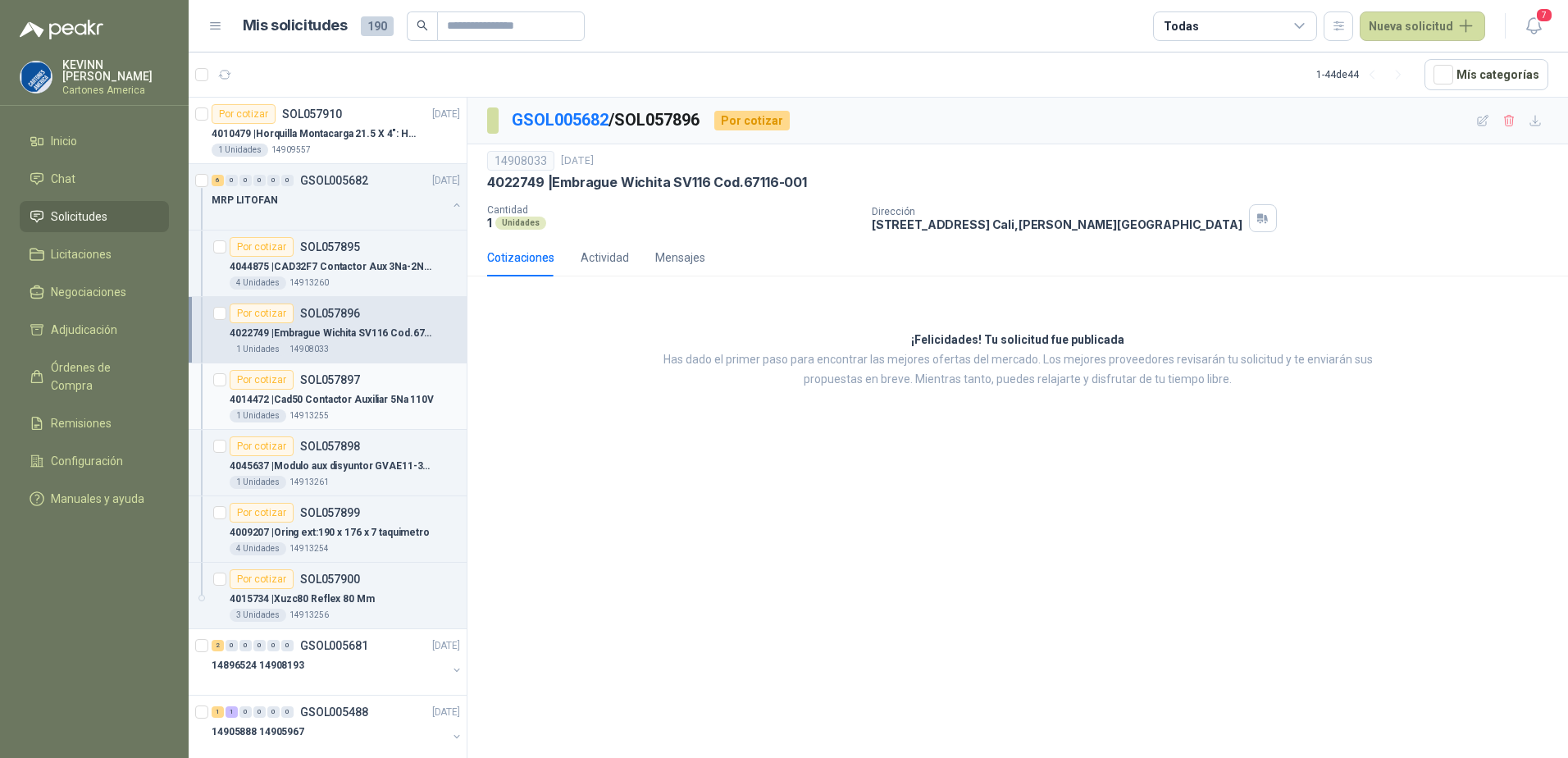
click at [325, 388] on div "Por cotizar SOL057897" at bounding box center [294, 379] width 130 height 20
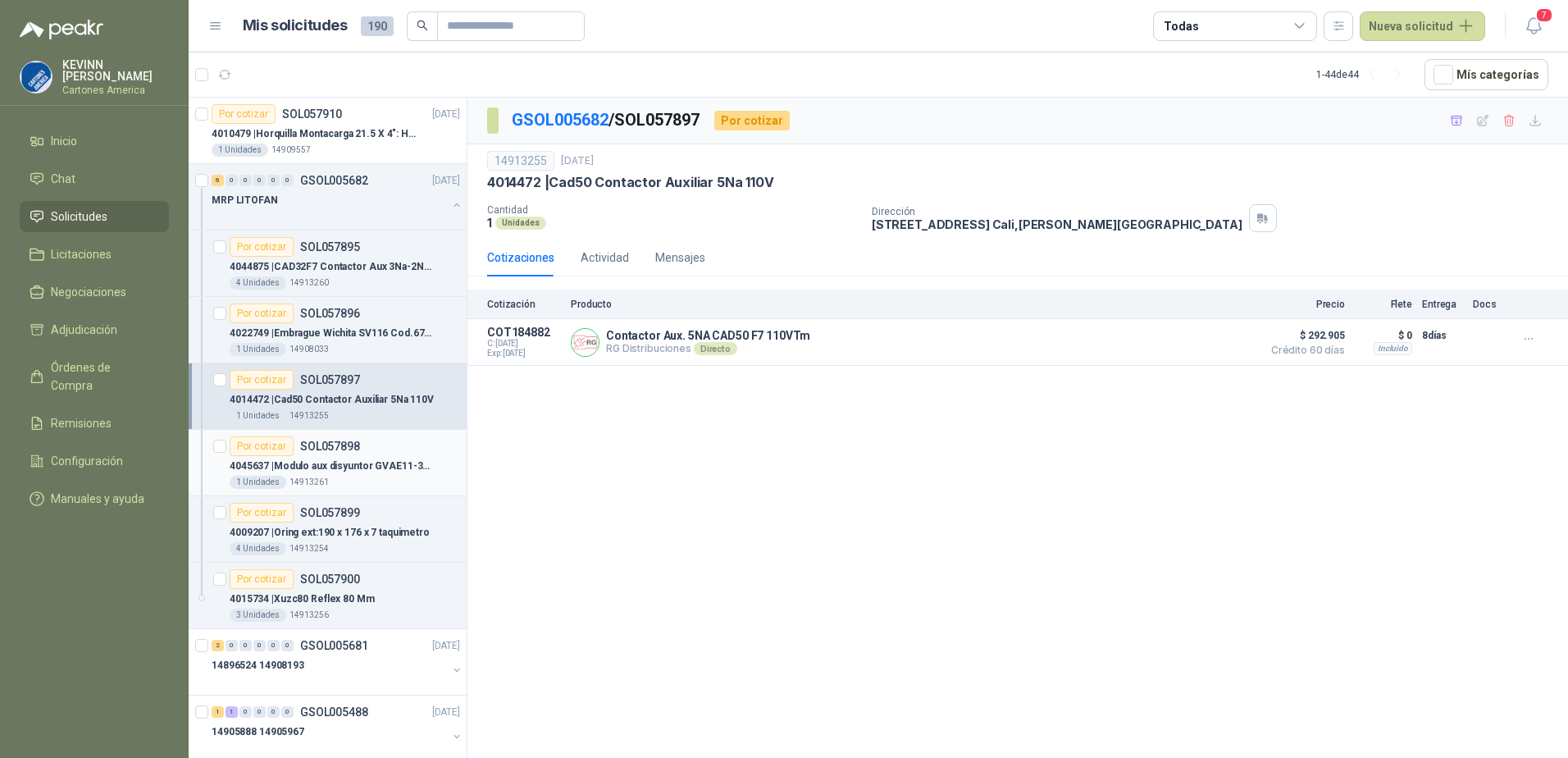
click at [375, 473] on p "4045637 | [PERSON_NAME] aux disyuntor GVAE11-3R12-112 220" at bounding box center [331, 467] width 204 height 15
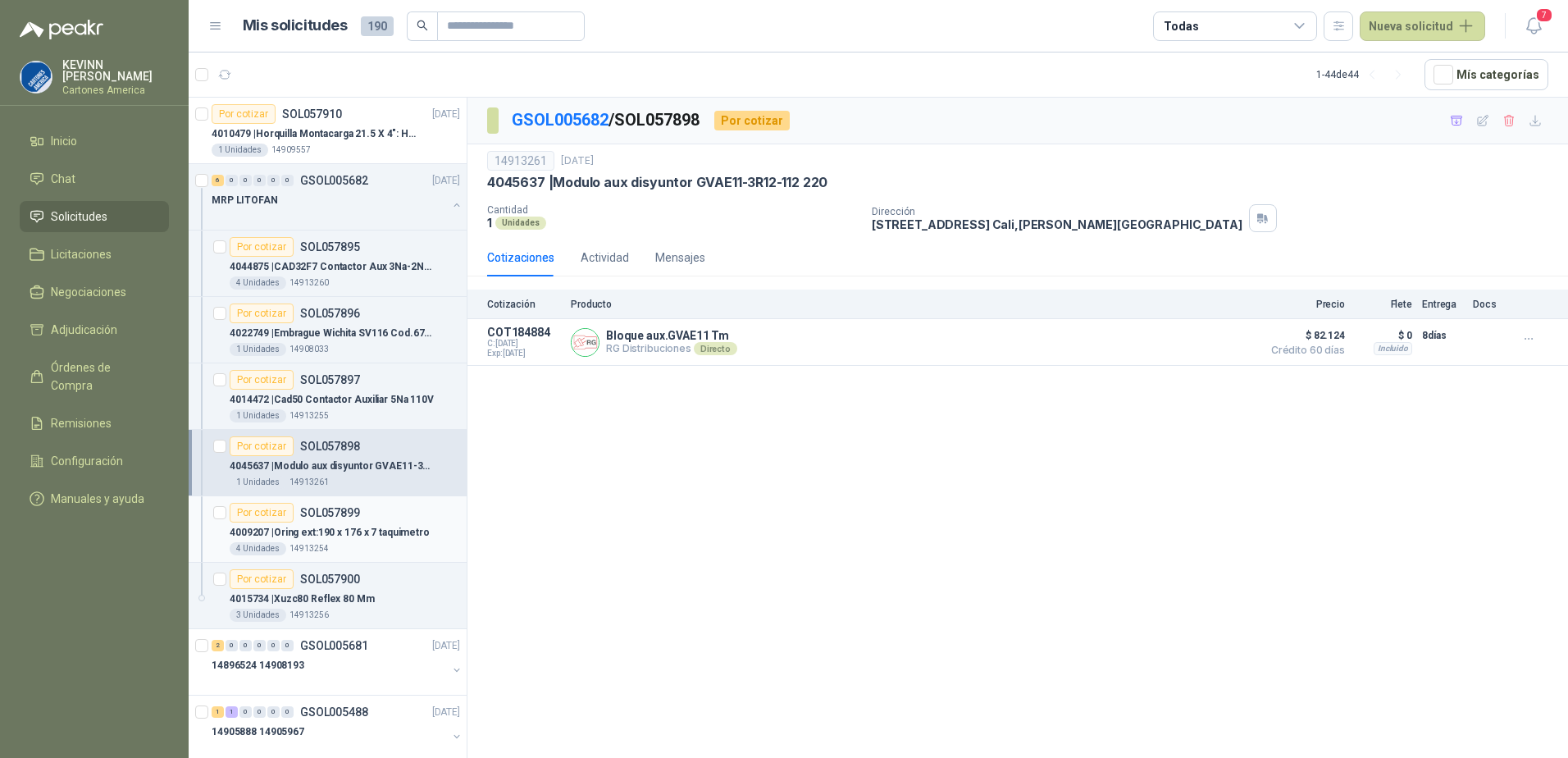
click at [353, 538] on p "4009207 | Oring ext:190 x 176 x 7 taquimetro" at bounding box center [330, 533] width 200 height 15
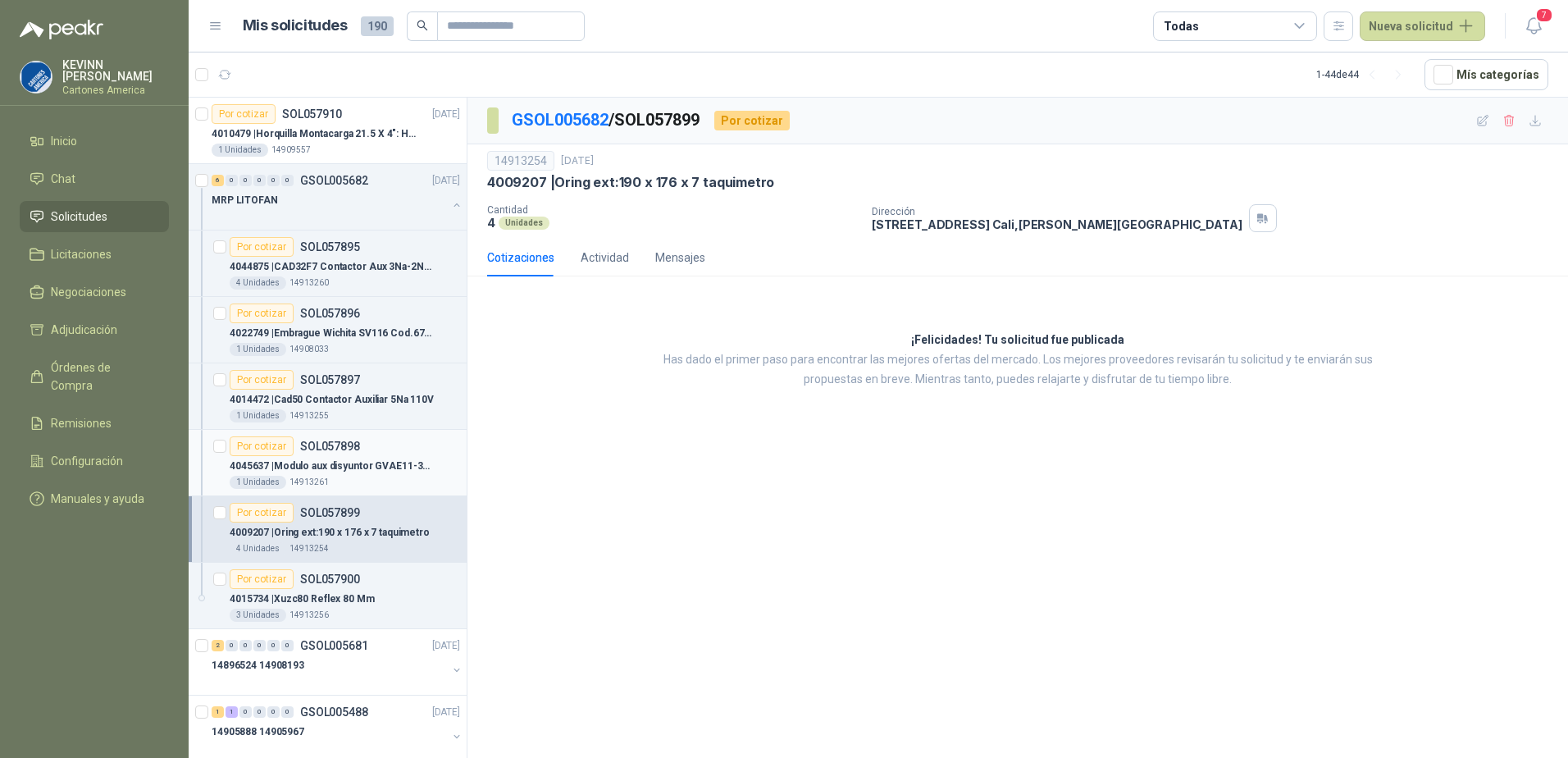
click at [364, 472] on p "4045637 | [PERSON_NAME] aux disyuntor GVAE11-3R12-112 220" at bounding box center [331, 467] width 204 height 15
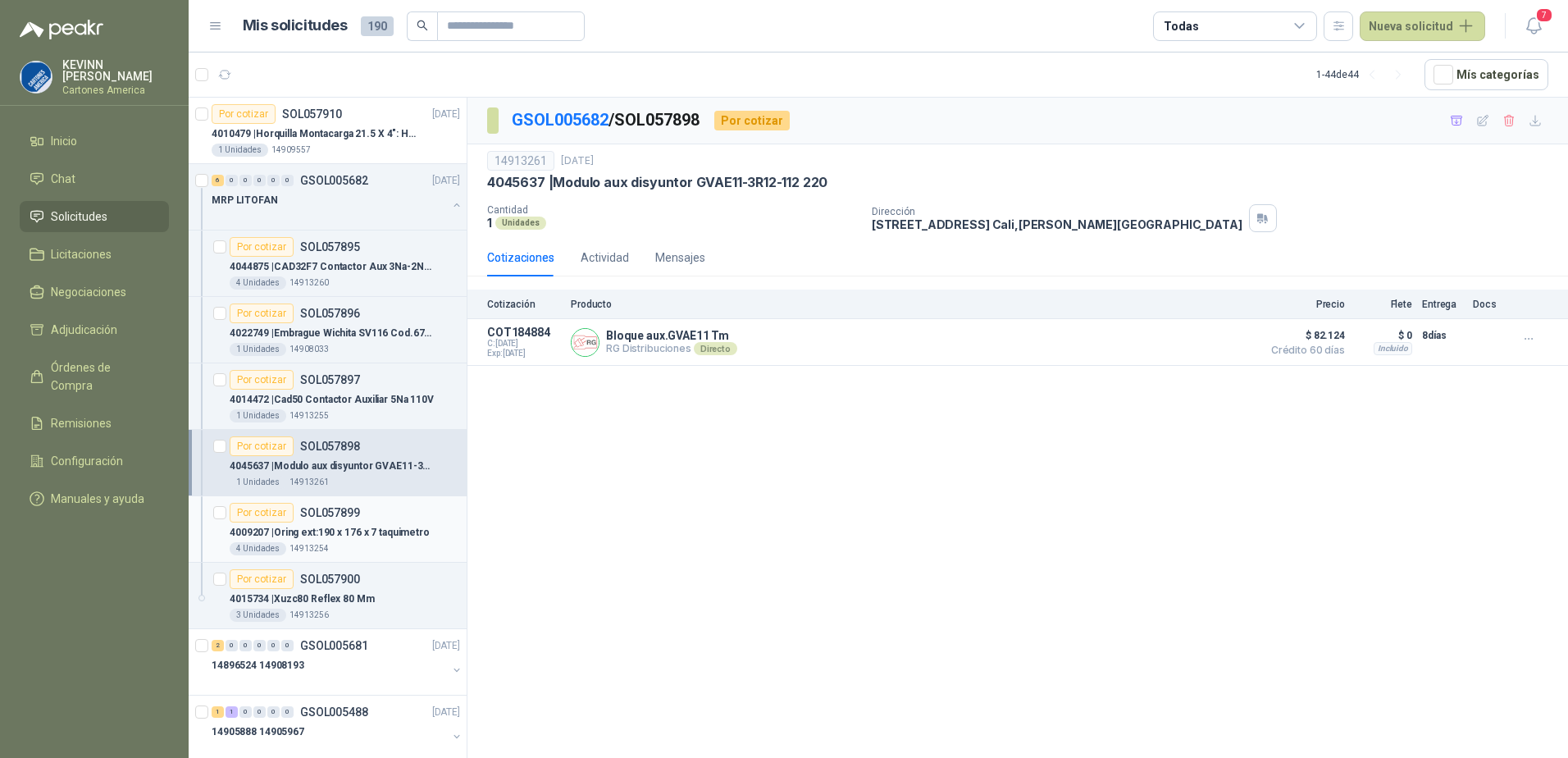
click at [323, 531] on p "4009207 | Oring ext:190 x 176 x 7 taquimetro" at bounding box center [330, 533] width 200 height 15
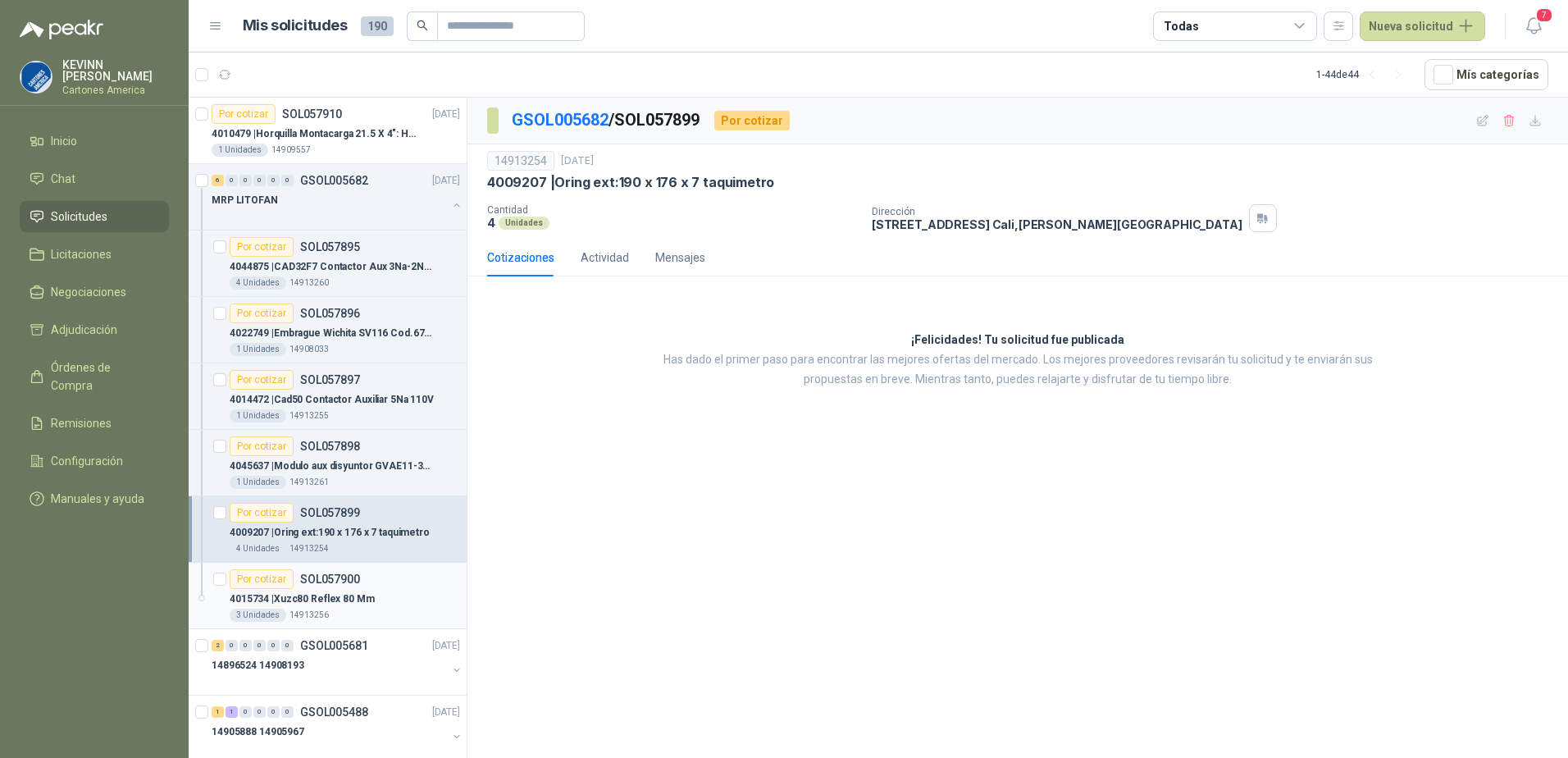
click at [359, 603] on p "4015734 | Xuzc80 Reflex 80 Mm" at bounding box center [302, 599] width 145 height 15
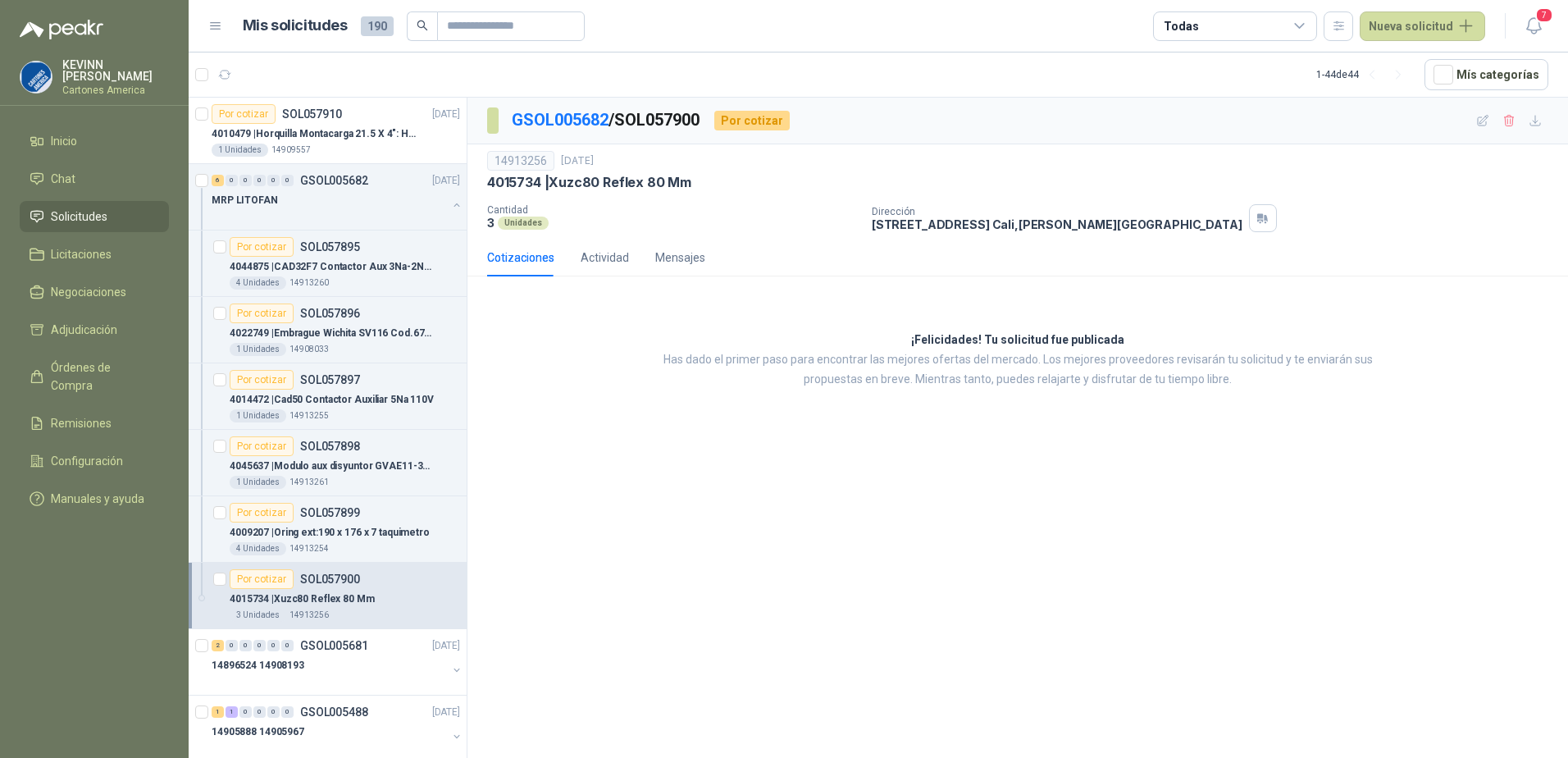
click at [347, 582] on p "SOL057900" at bounding box center [330, 580] width 59 height 12
click at [365, 540] on p "4009207 | Oring ext:190 x 176 x 7 taquimetro" at bounding box center [330, 533] width 200 height 15
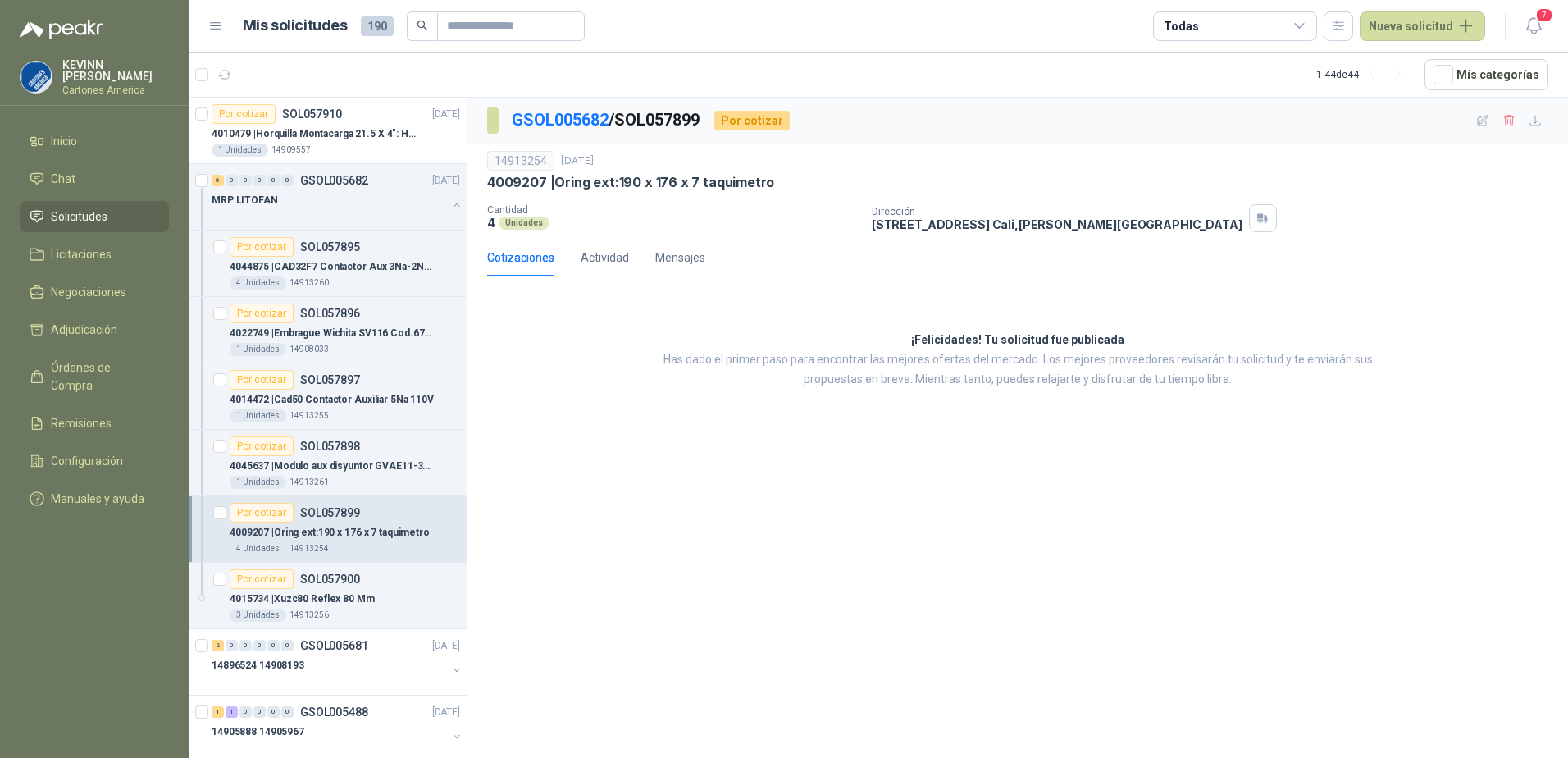
click at [376, 507] on div "Por cotizar SOL057899" at bounding box center [344, 512] width 230 height 20
click at [381, 469] on p "4045637 | [PERSON_NAME] aux disyuntor GVAE11-3R12-112 220" at bounding box center [331, 467] width 204 height 15
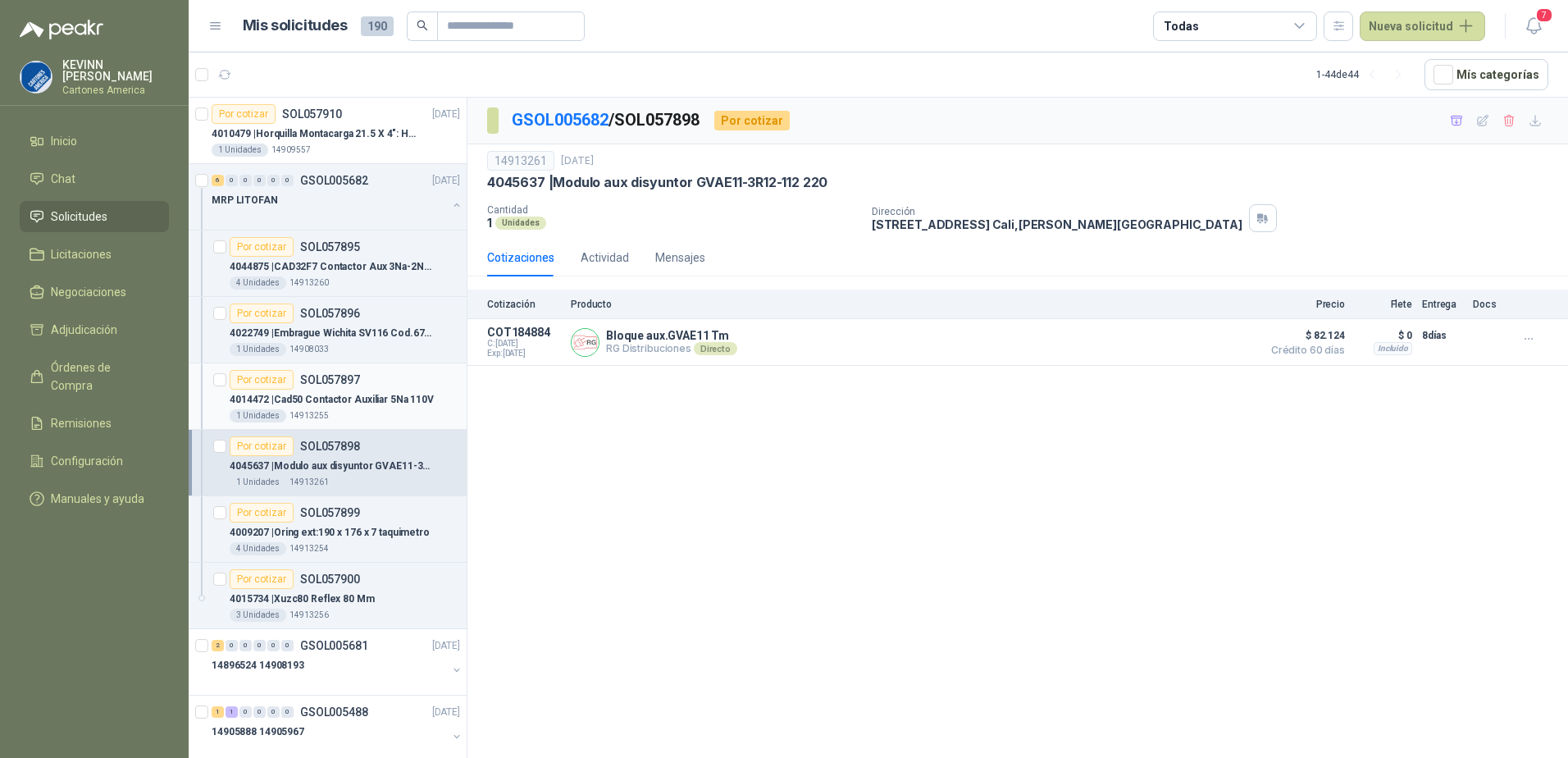
click at [387, 416] on div "1 Unidades 14913255" at bounding box center [344, 416] width 230 height 13
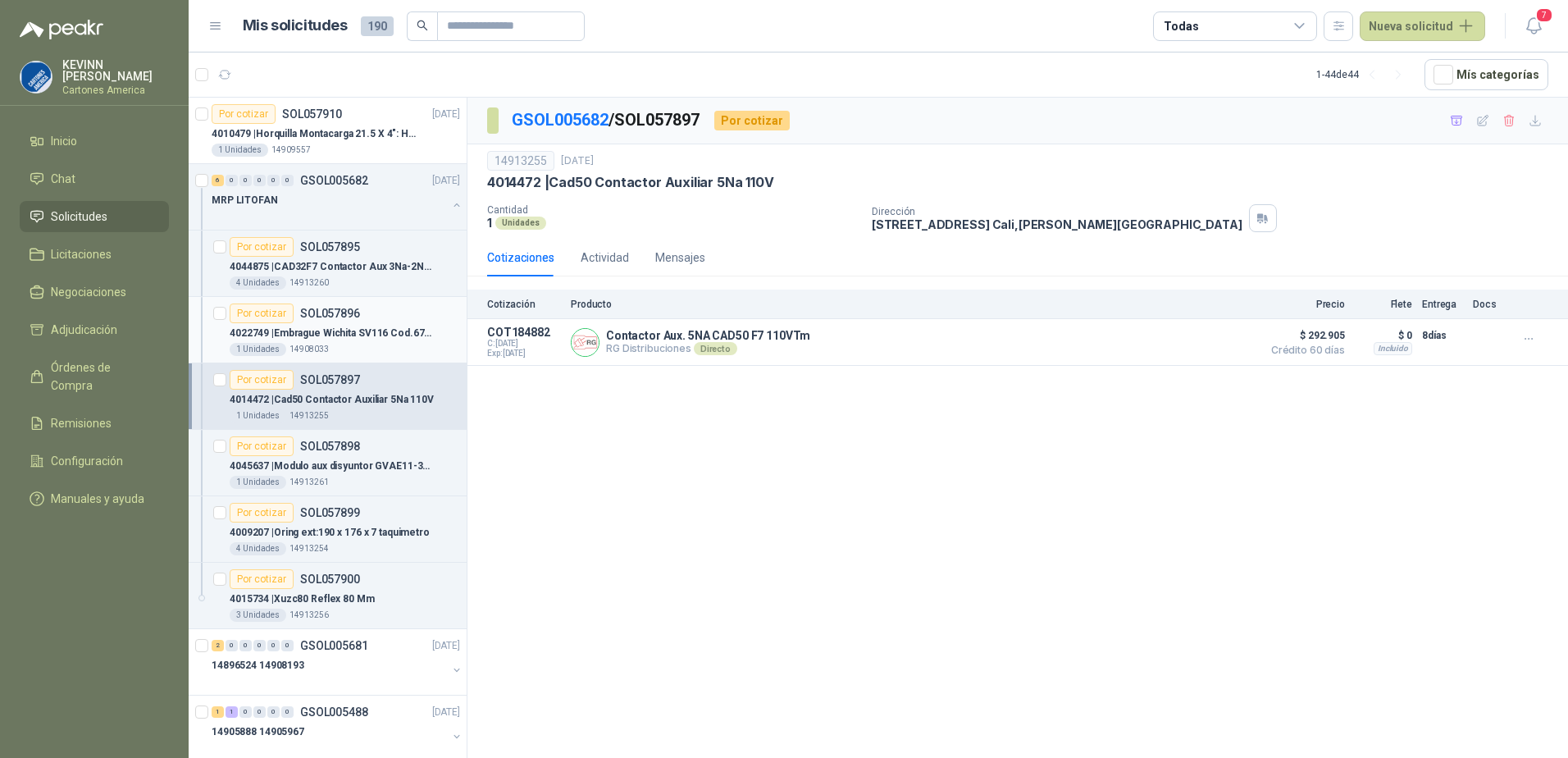
click at [378, 341] on p "4022749 | [GEOGRAPHIC_DATA] Cod.67116-001" at bounding box center [331, 333] width 204 height 15
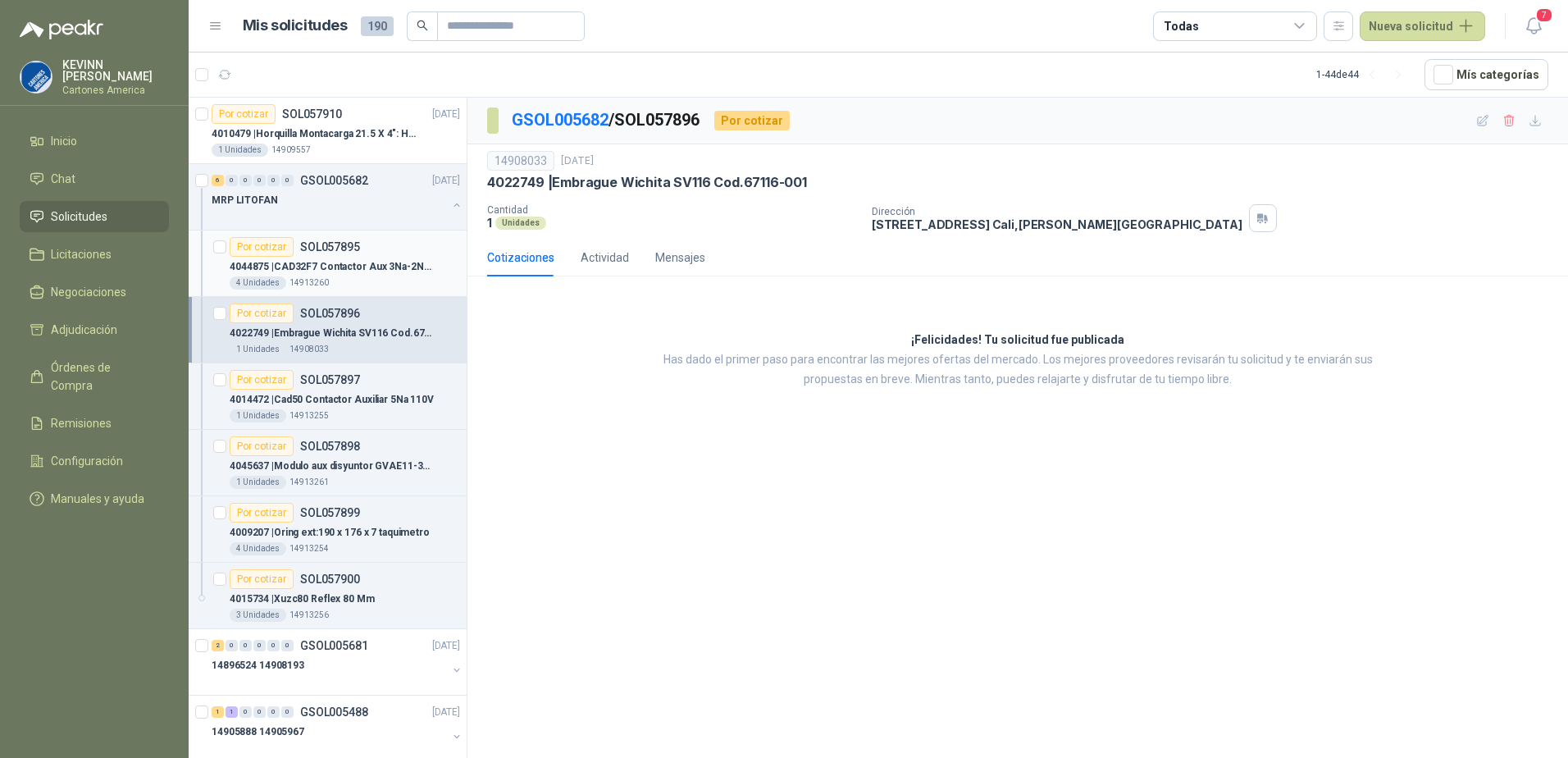
click at [389, 266] on p "4044875 | CAD32F7 Contactor Aux 3Na-2Nc 110V 60" at bounding box center [331, 267] width 204 height 15
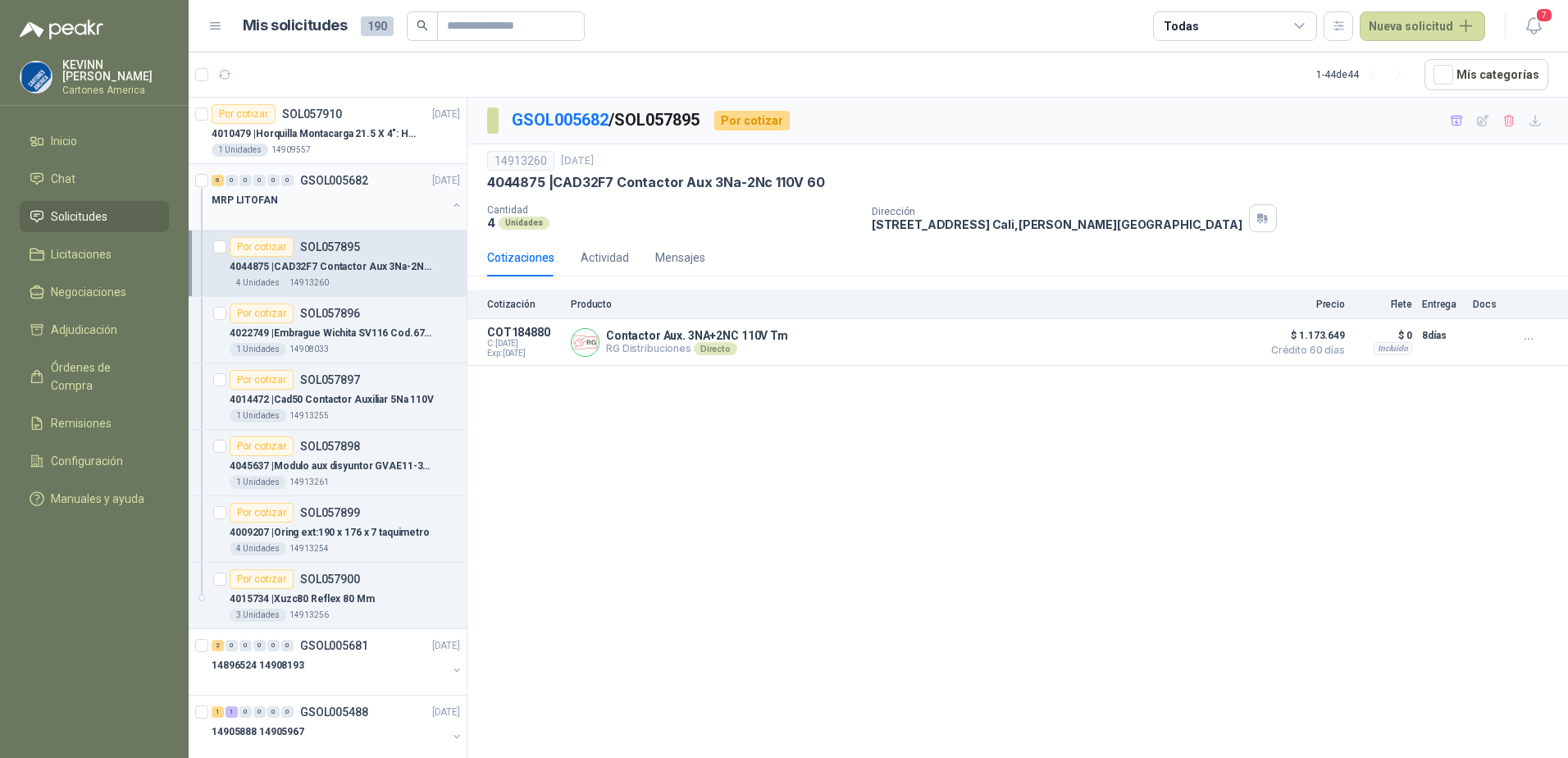
click at [450, 206] on button "button" at bounding box center [456, 205] width 13 height 13
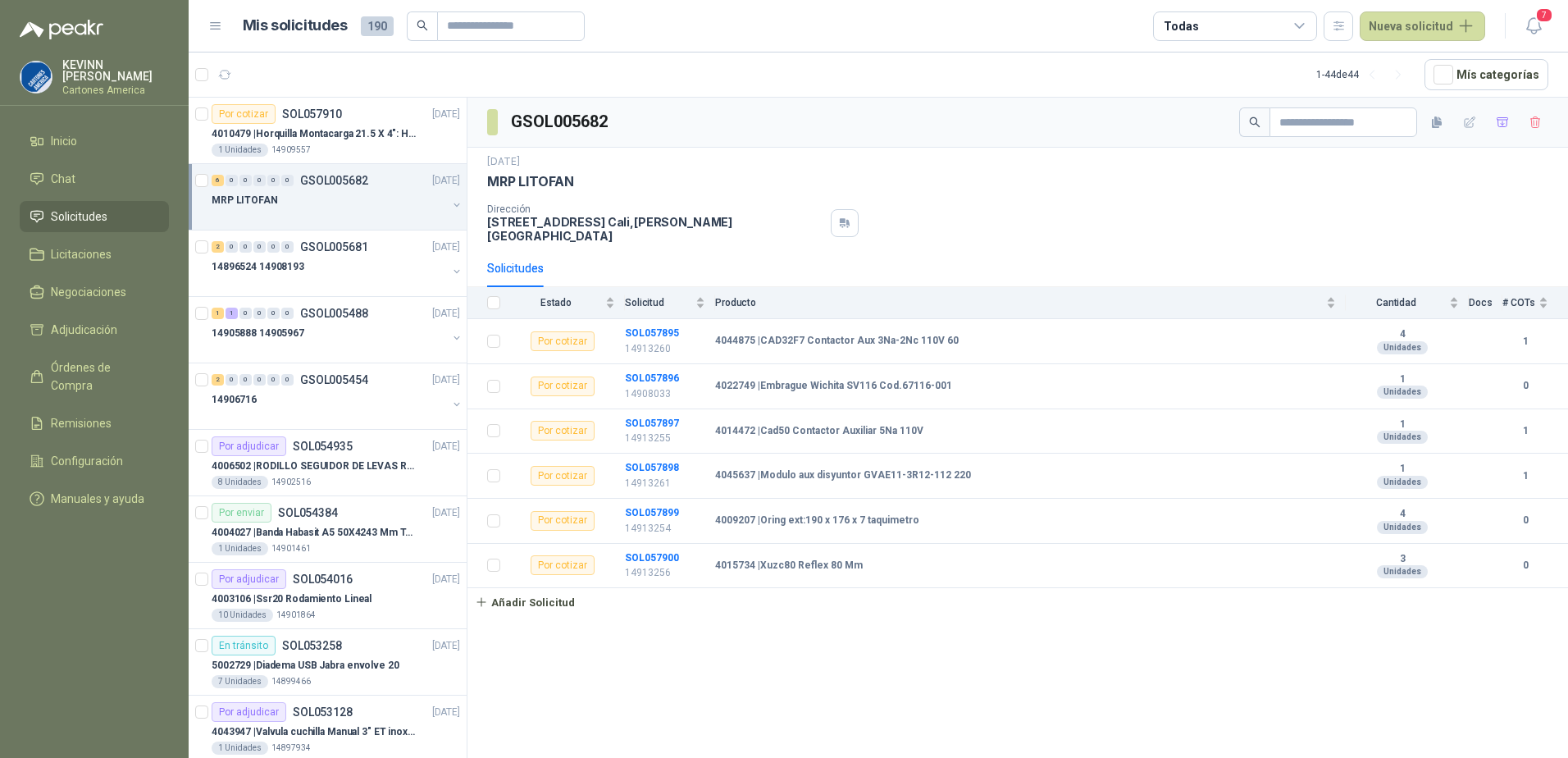
click at [1400, 41] on header "Mis solicitudes 190 Todas Nueva solicitud 7" at bounding box center [878, 26] width 1379 height 53
click at [1406, 35] on button "Nueva solicitud" at bounding box center [1422, 26] width 126 height 30
click at [1451, 74] on link "Solicitud" at bounding box center [1441, 66] width 139 height 29
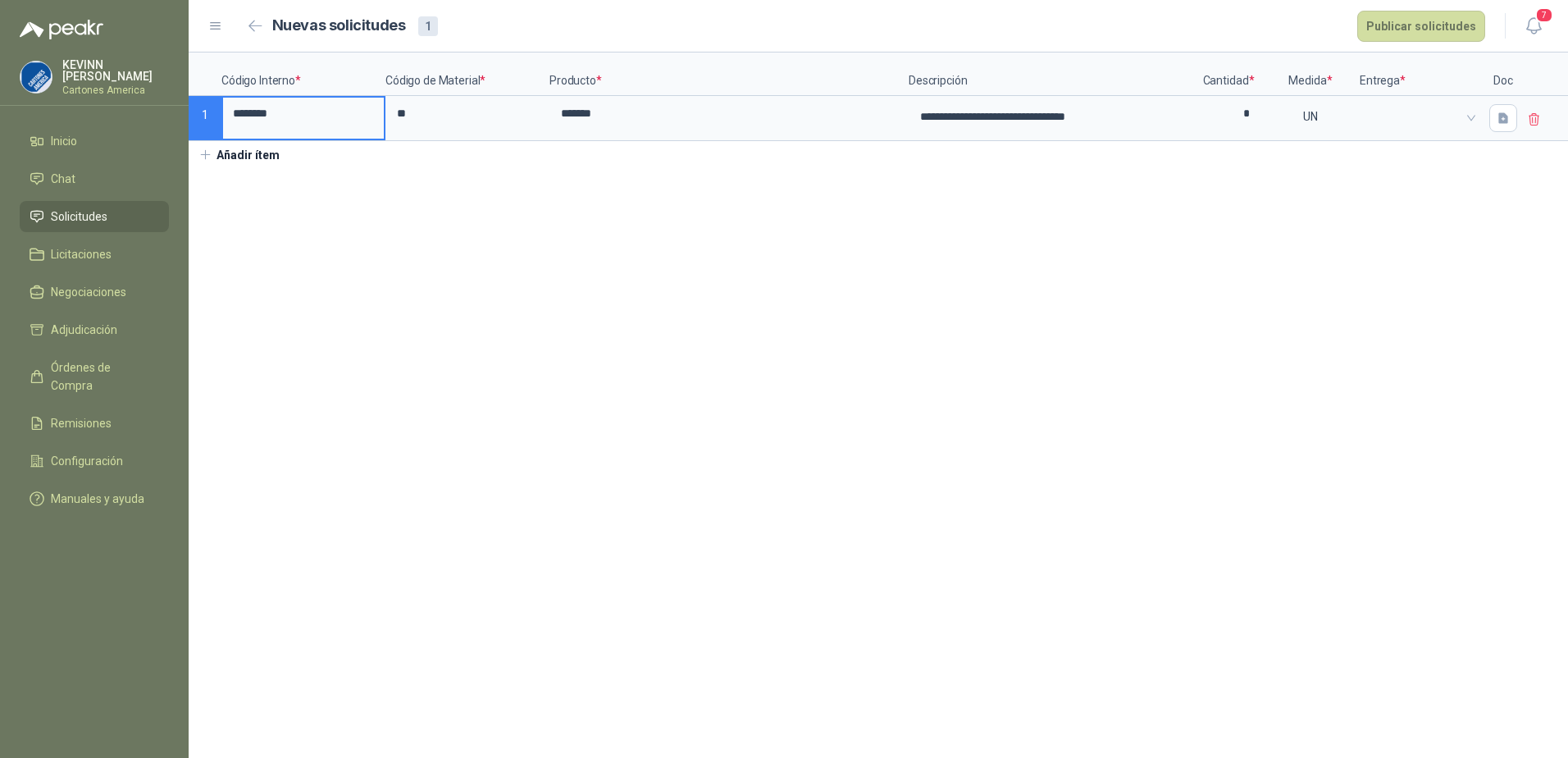
click at [98, 214] on span "Solicitudes" at bounding box center [79, 216] width 57 height 18
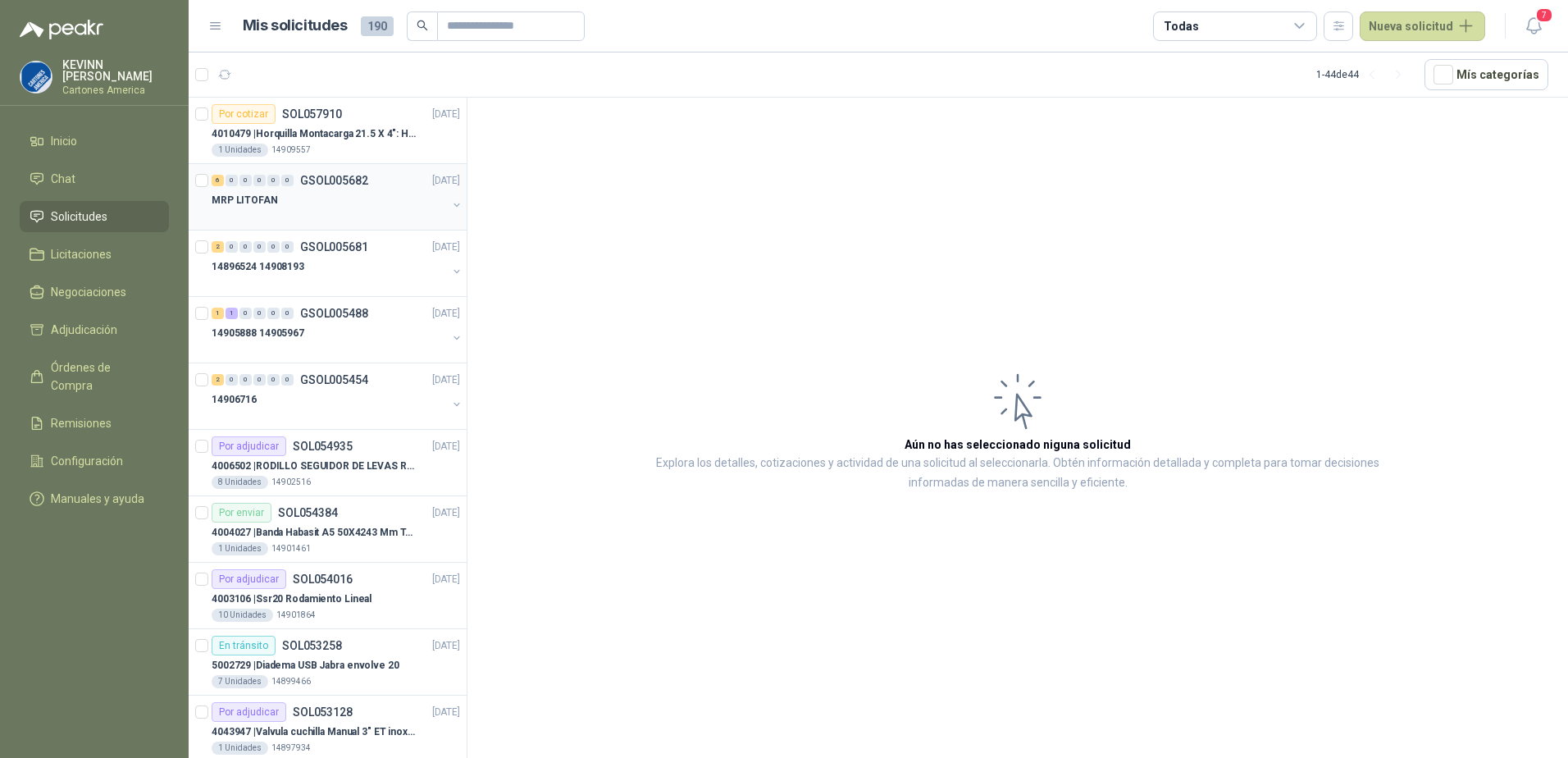
click at [339, 194] on div "MRP LITOFAN" at bounding box center [329, 200] width 235 height 20
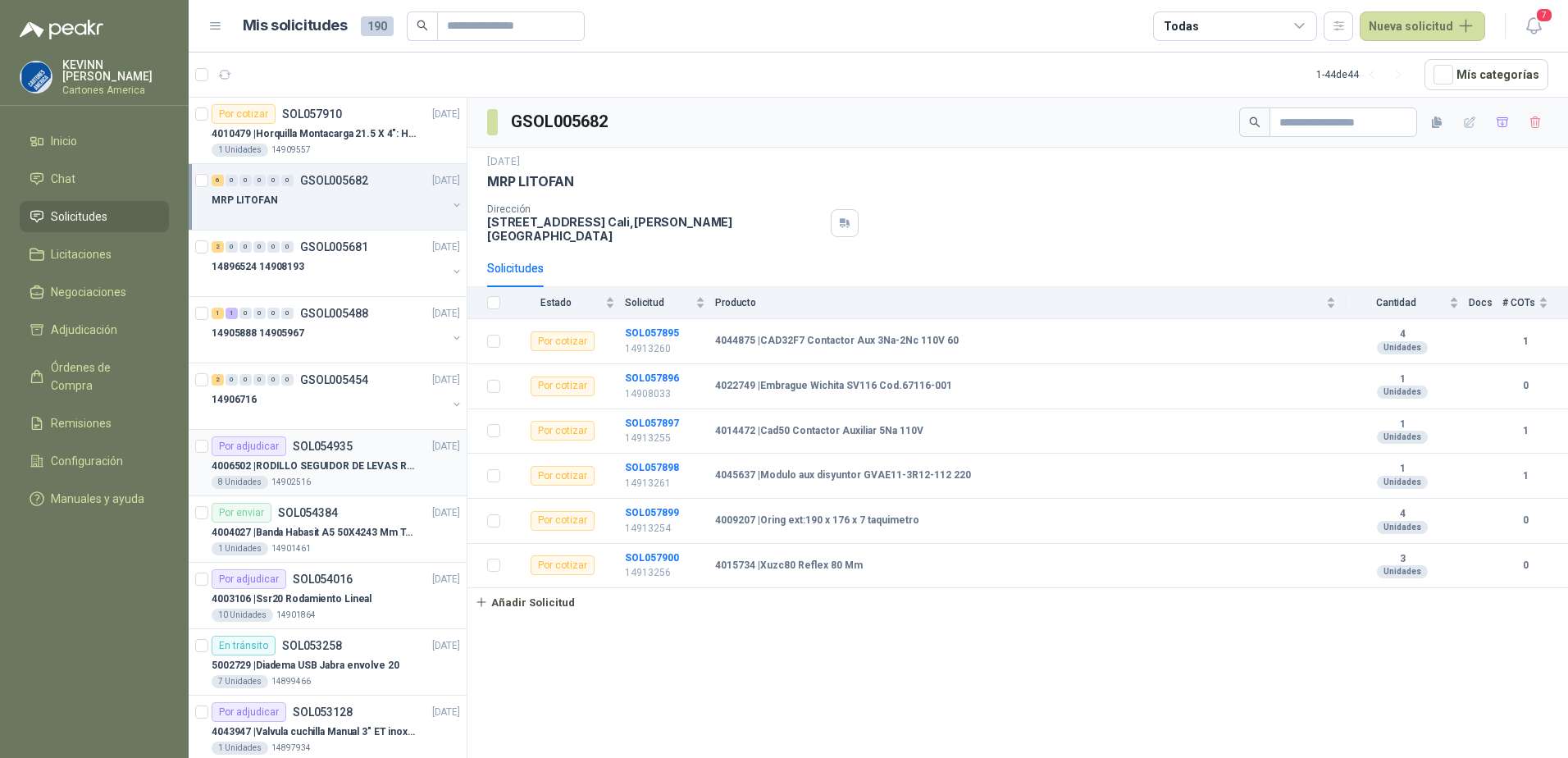
click at [313, 461] on p "4006502 | RODILLO SEGUIDOR DE LEVAS REF. NATV-17-PPA [PERSON_NAME]" at bounding box center [313, 467] width 204 height 15
